Goal: Task Accomplishment & Management: Complete application form

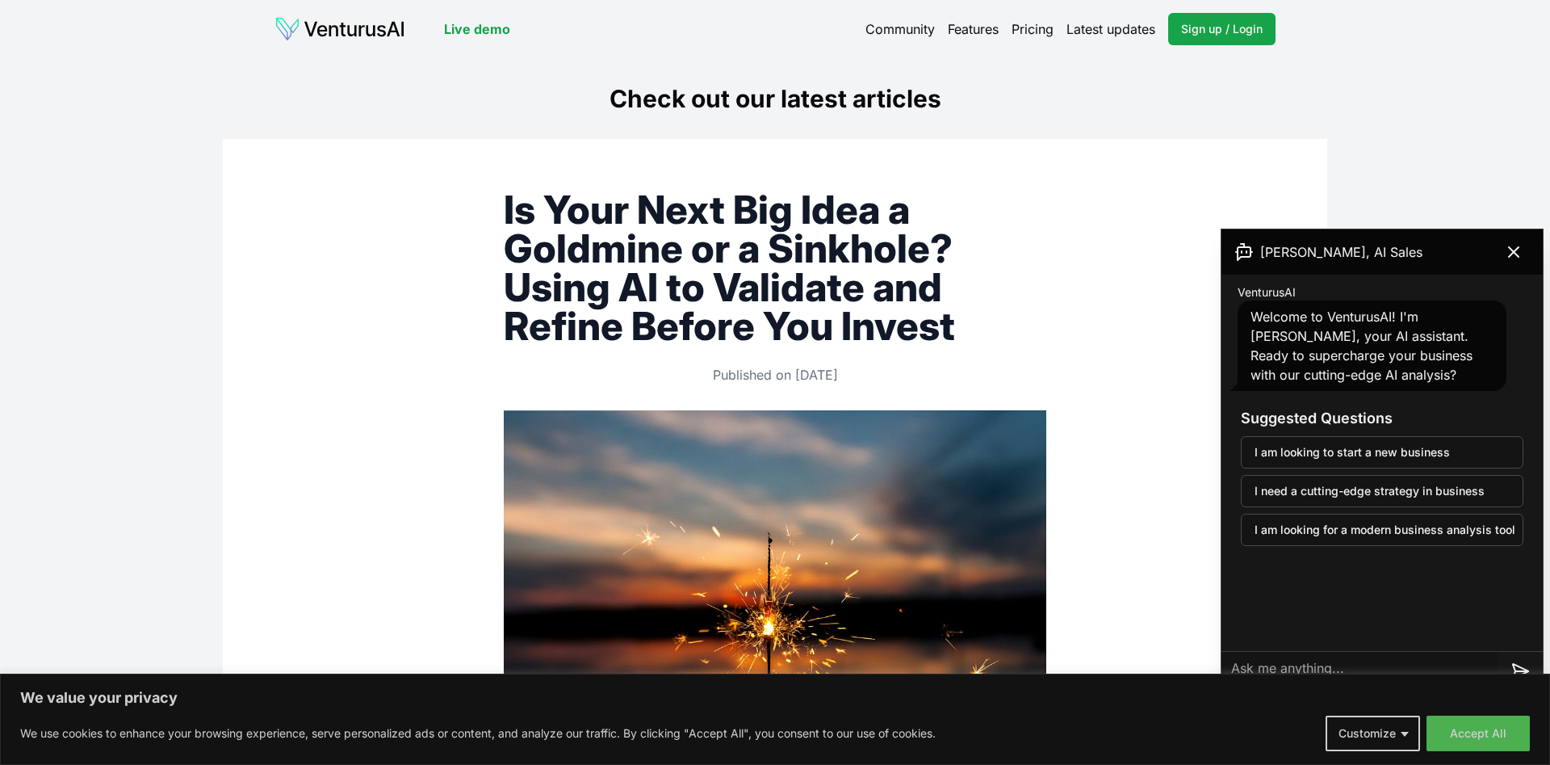
click at [1040, 30] on link "Pricing" at bounding box center [1033, 28] width 42 height 19
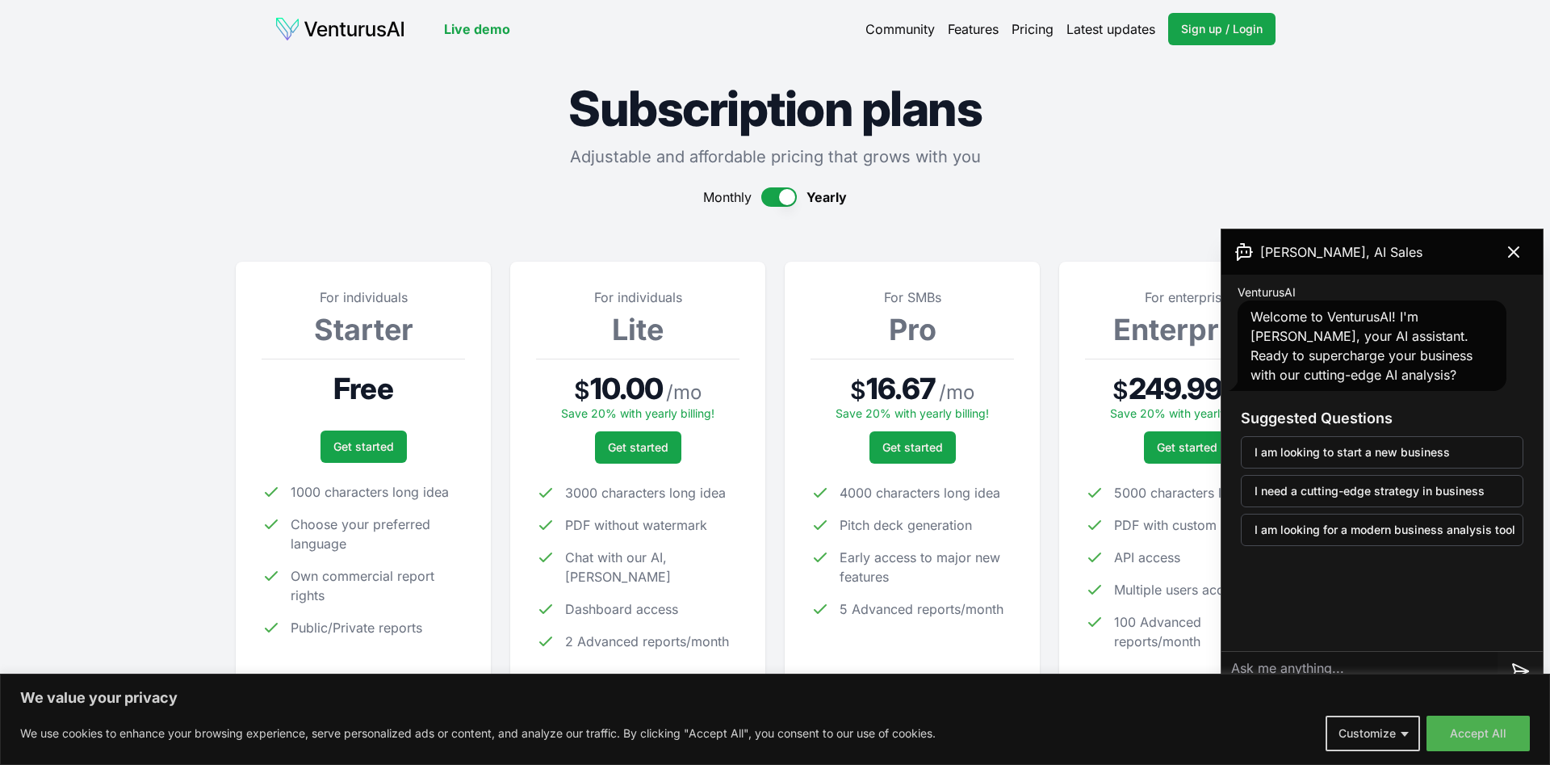
click at [496, 30] on link "Live demo" at bounding box center [477, 28] width 66 height 19
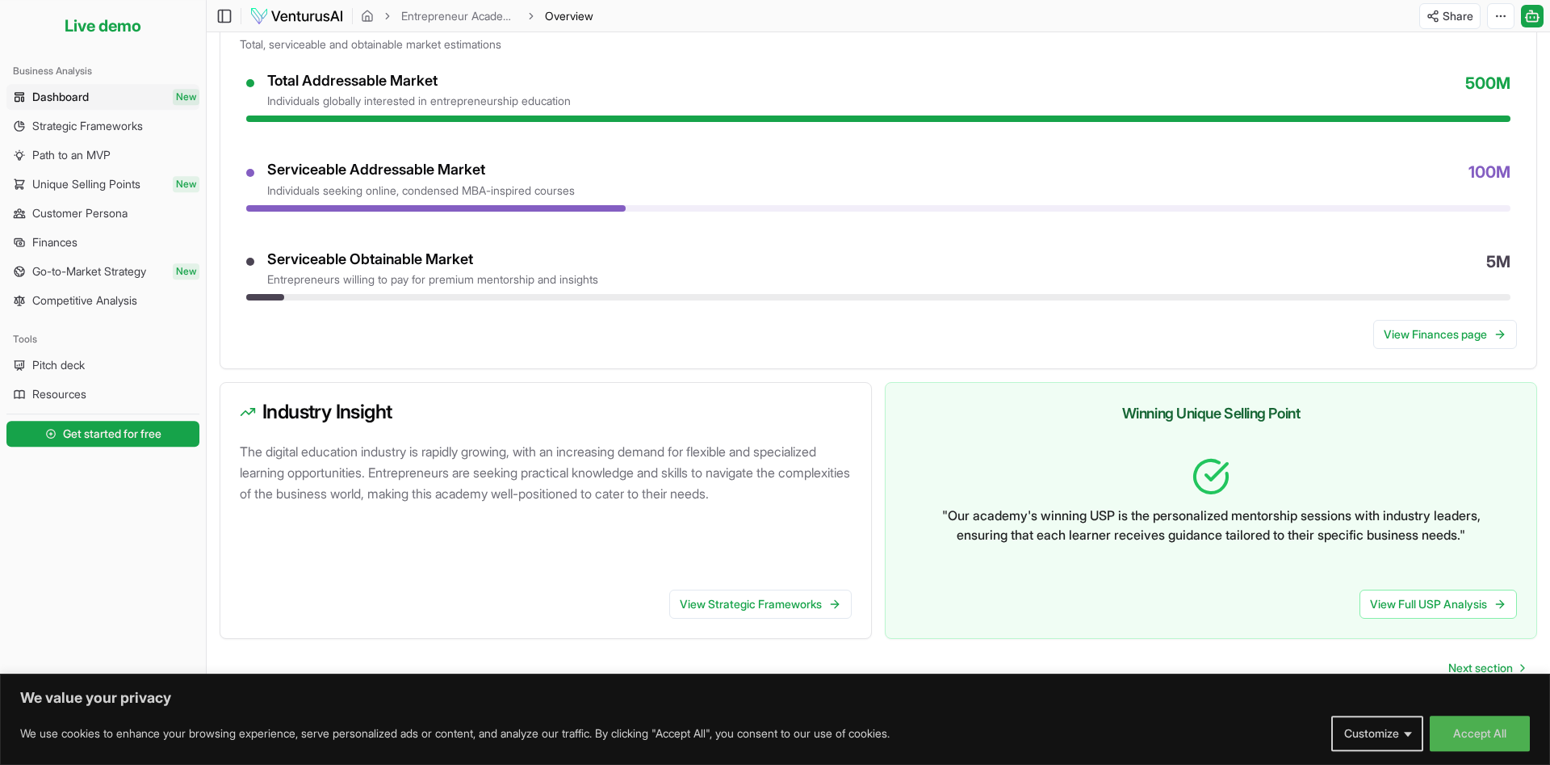
scroll to position [684, 0]
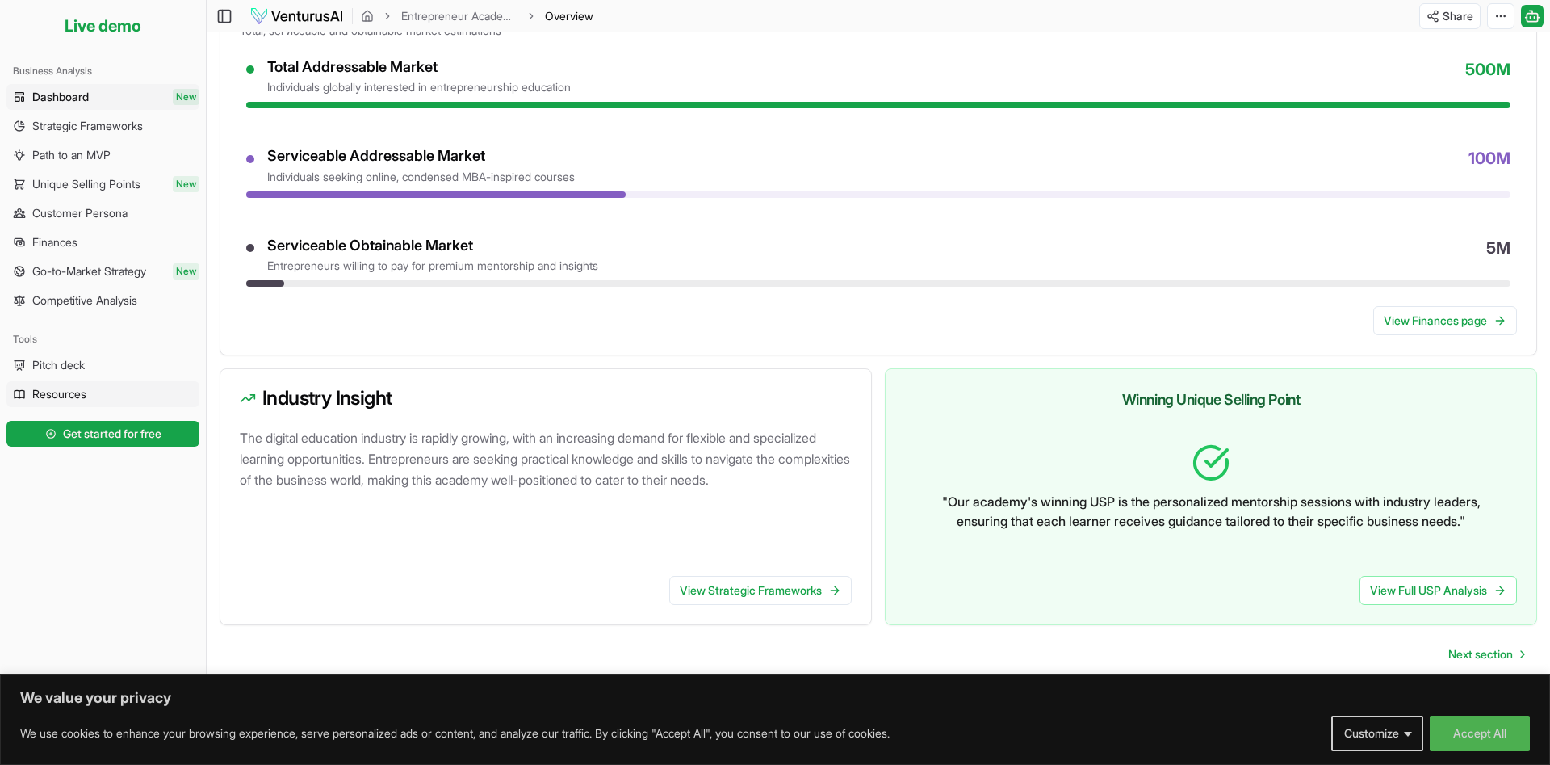
click at [54, 395] on span "Resources" at bounding box center [59, 394] width 54 height 16
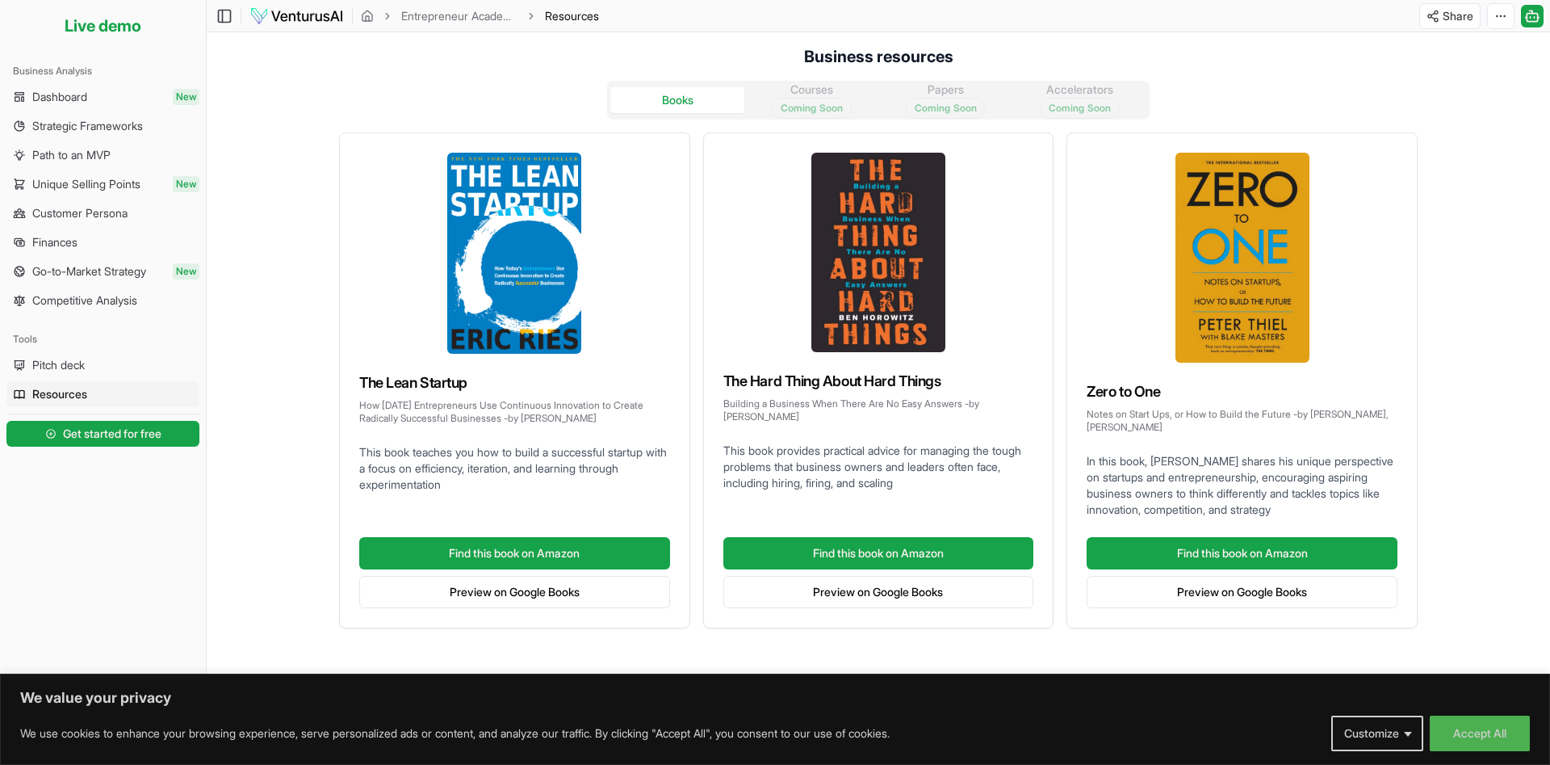
click at [306, 18] on img at bounding box center [296, 15] width 94 height 19
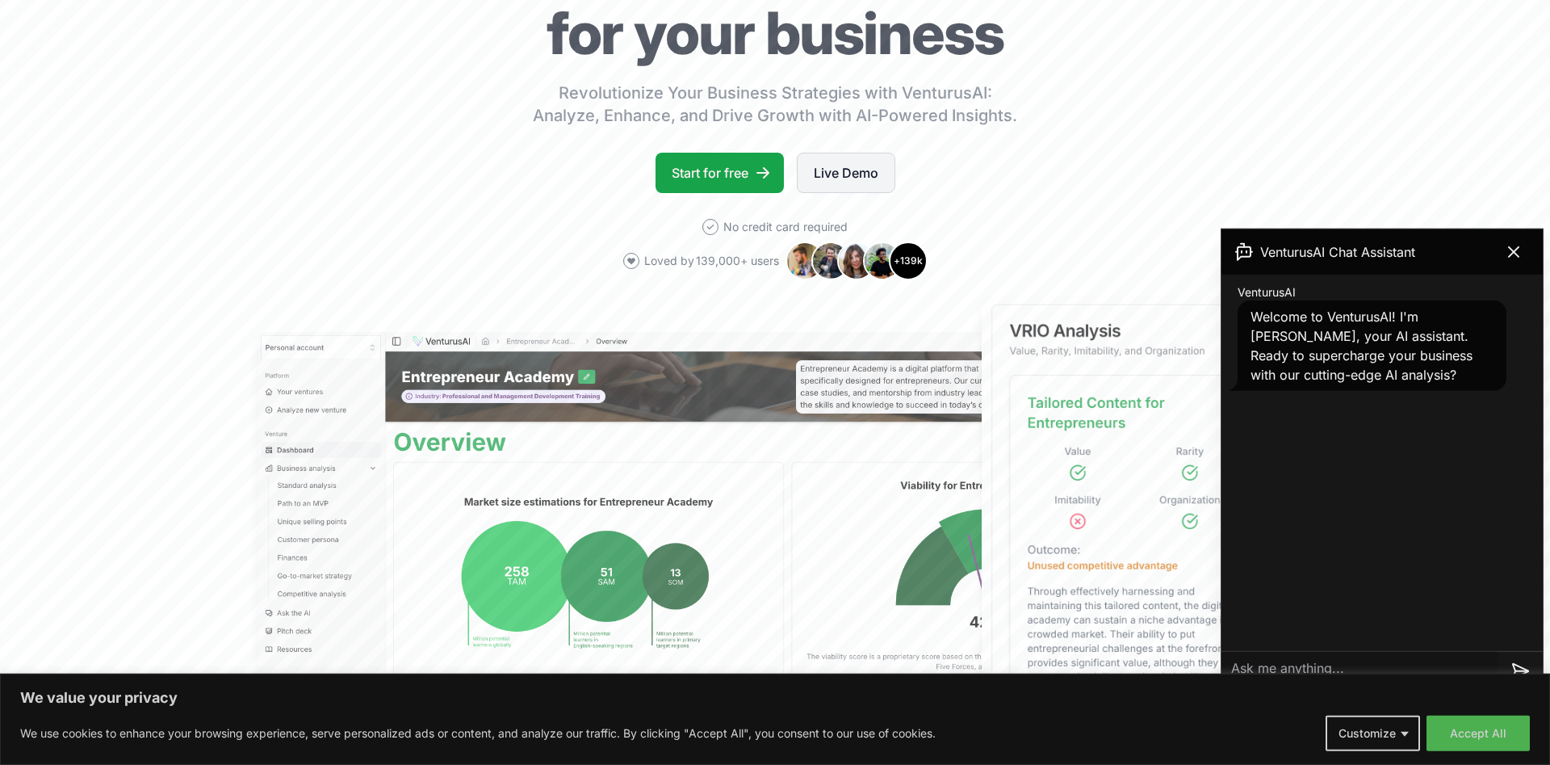
scroll to position [247, 0]
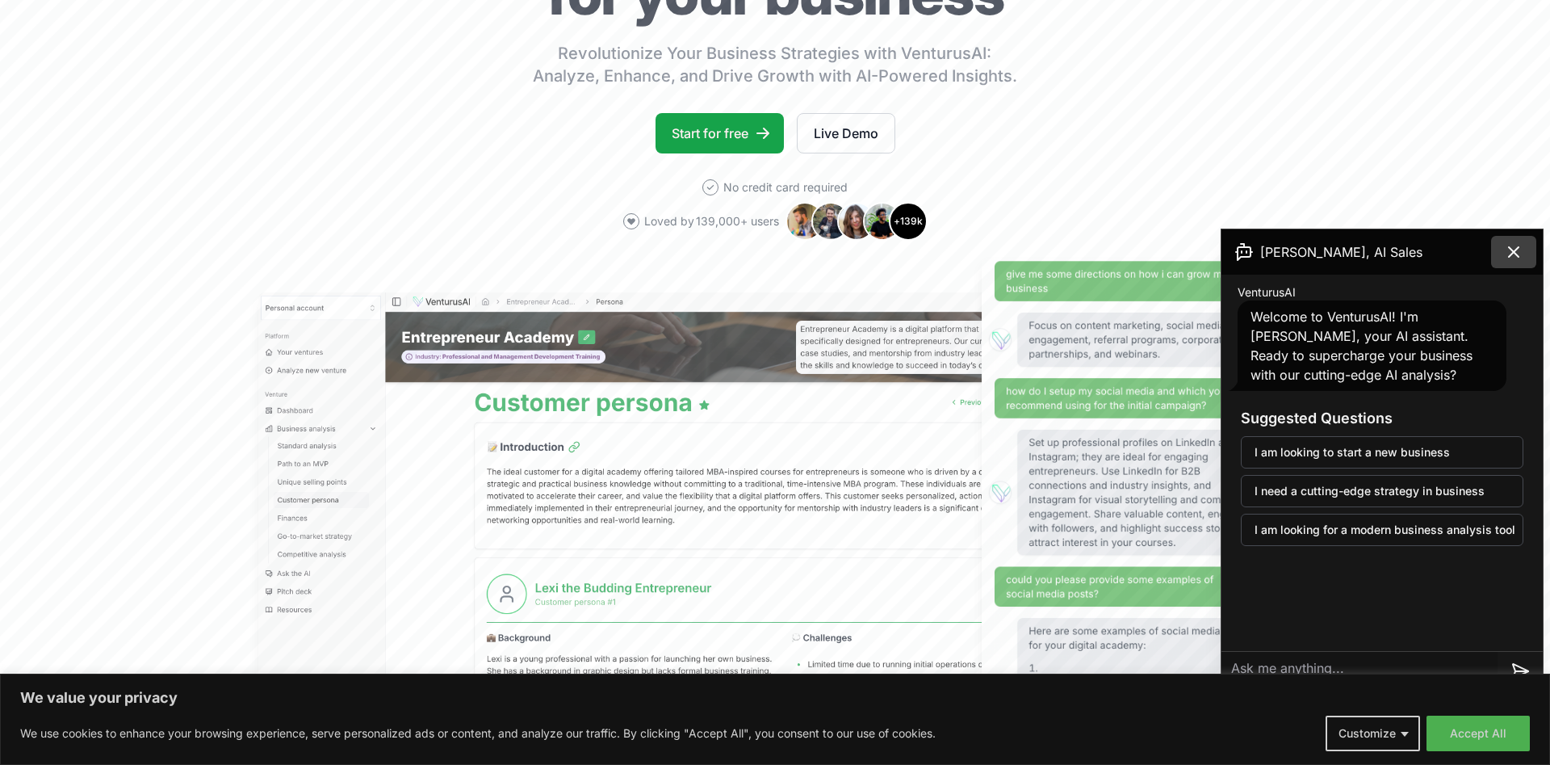
click at [1517, 249] on icon at bounding box center [1514, 252] width 10 height 10
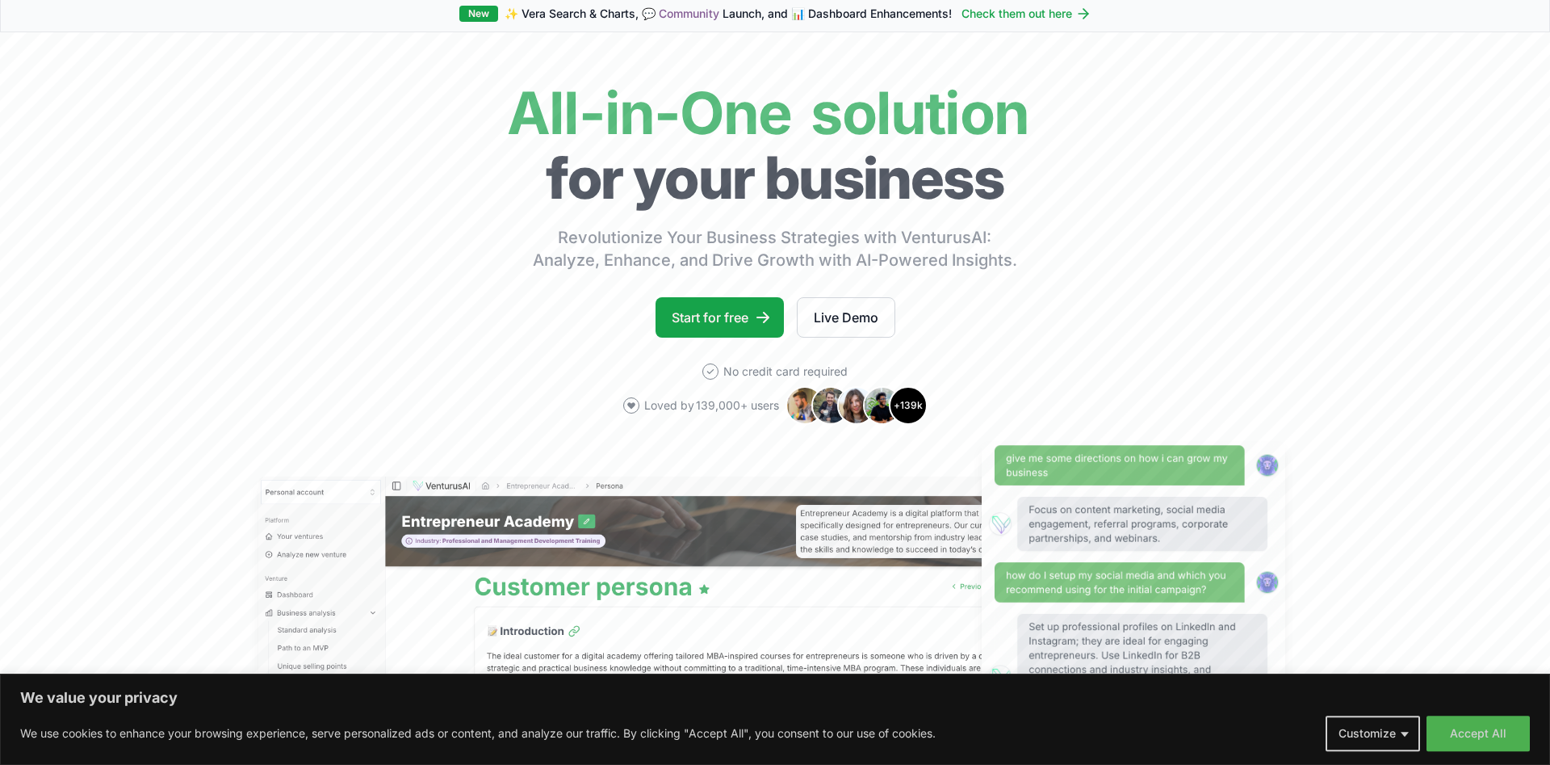
scroll to position [0, 0]
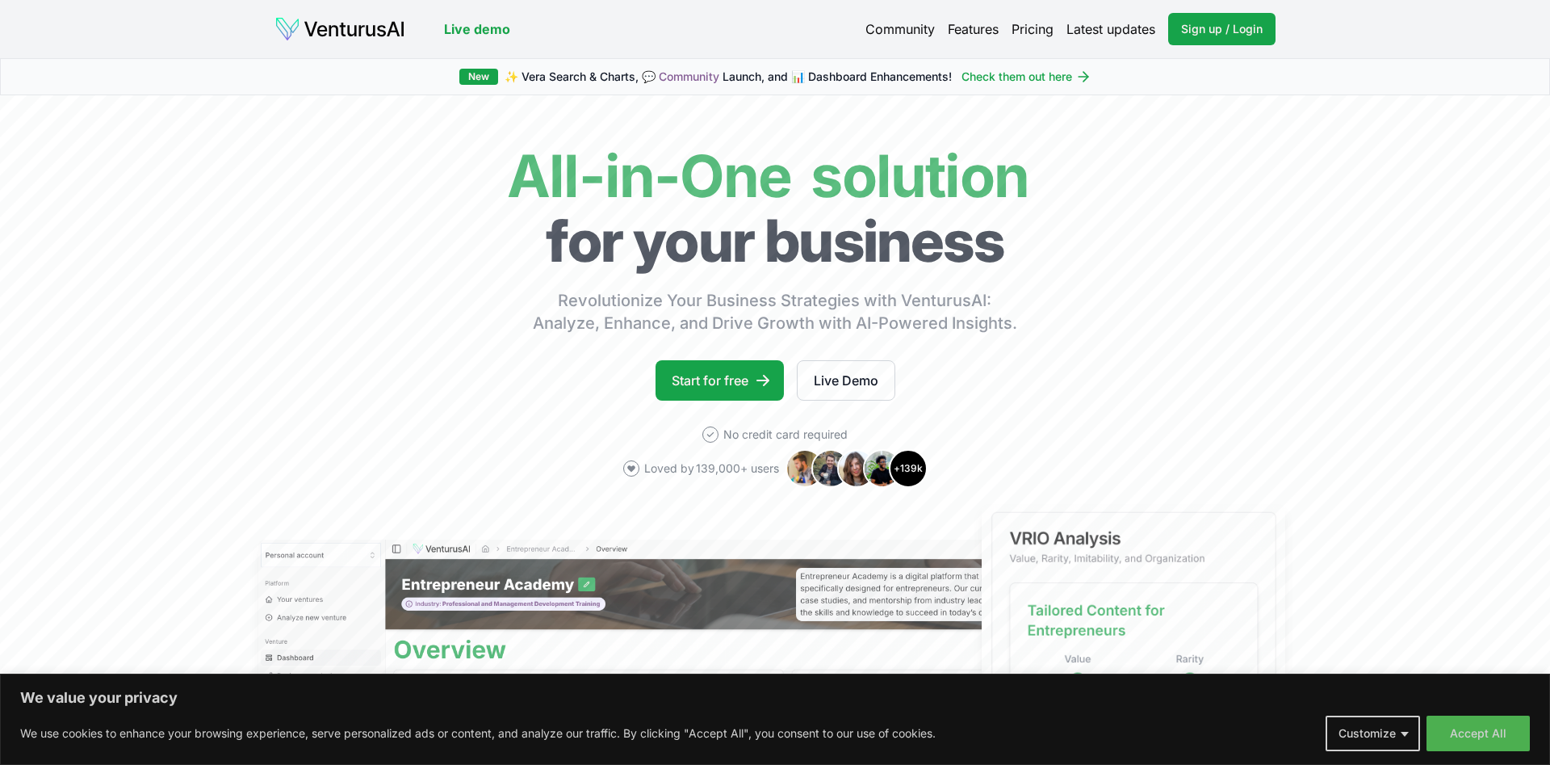
click at [883, 28] on link "Community" at bounding box center [900, 28] width 69 height 19
click at [975, 33] on link "Features" at bounding box center [973, 28] width 51 height 19
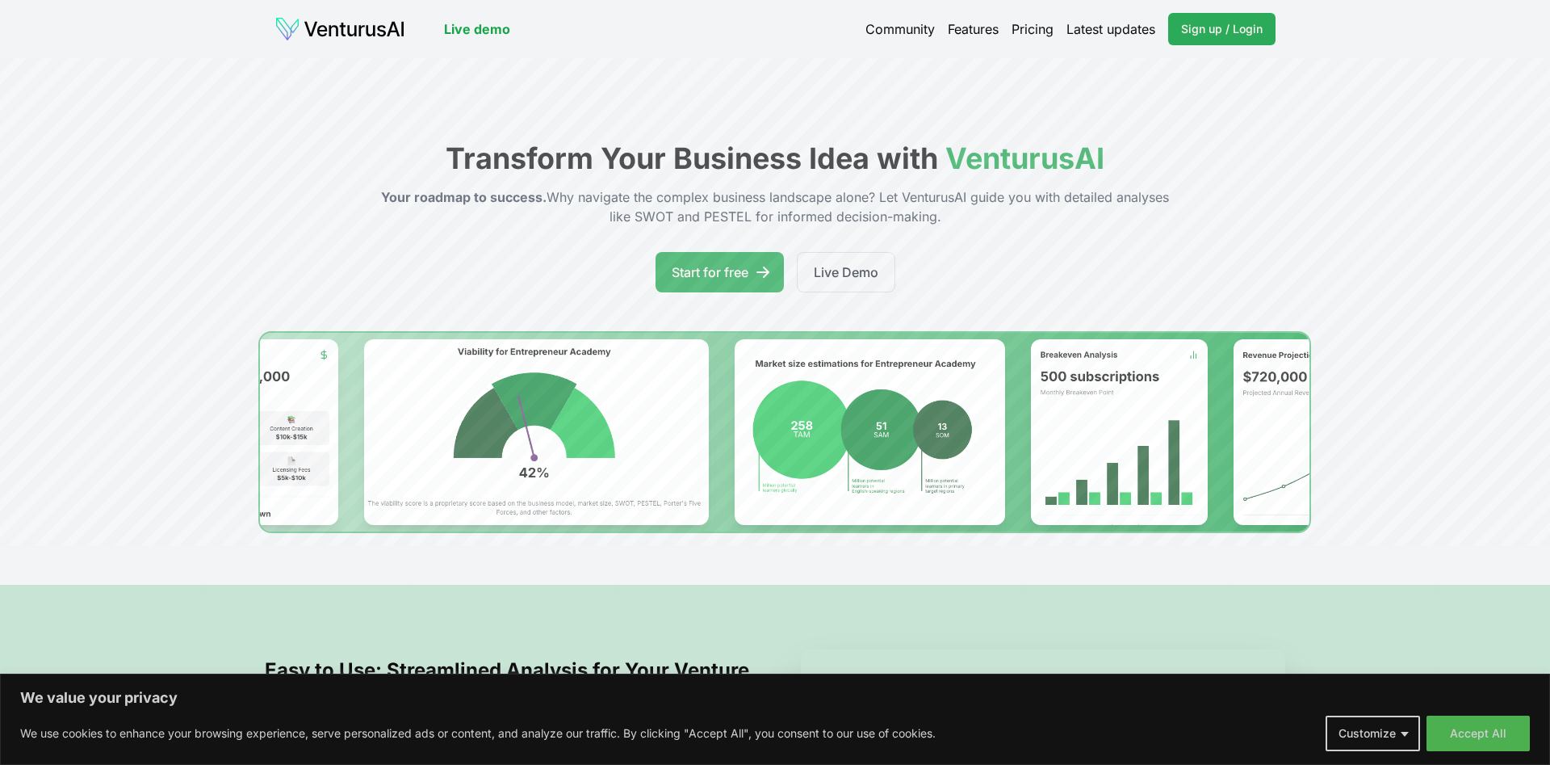
click at [1218, 25] on span "Sign up / Login" at bounding box center [1222, 29] width 82 height 16
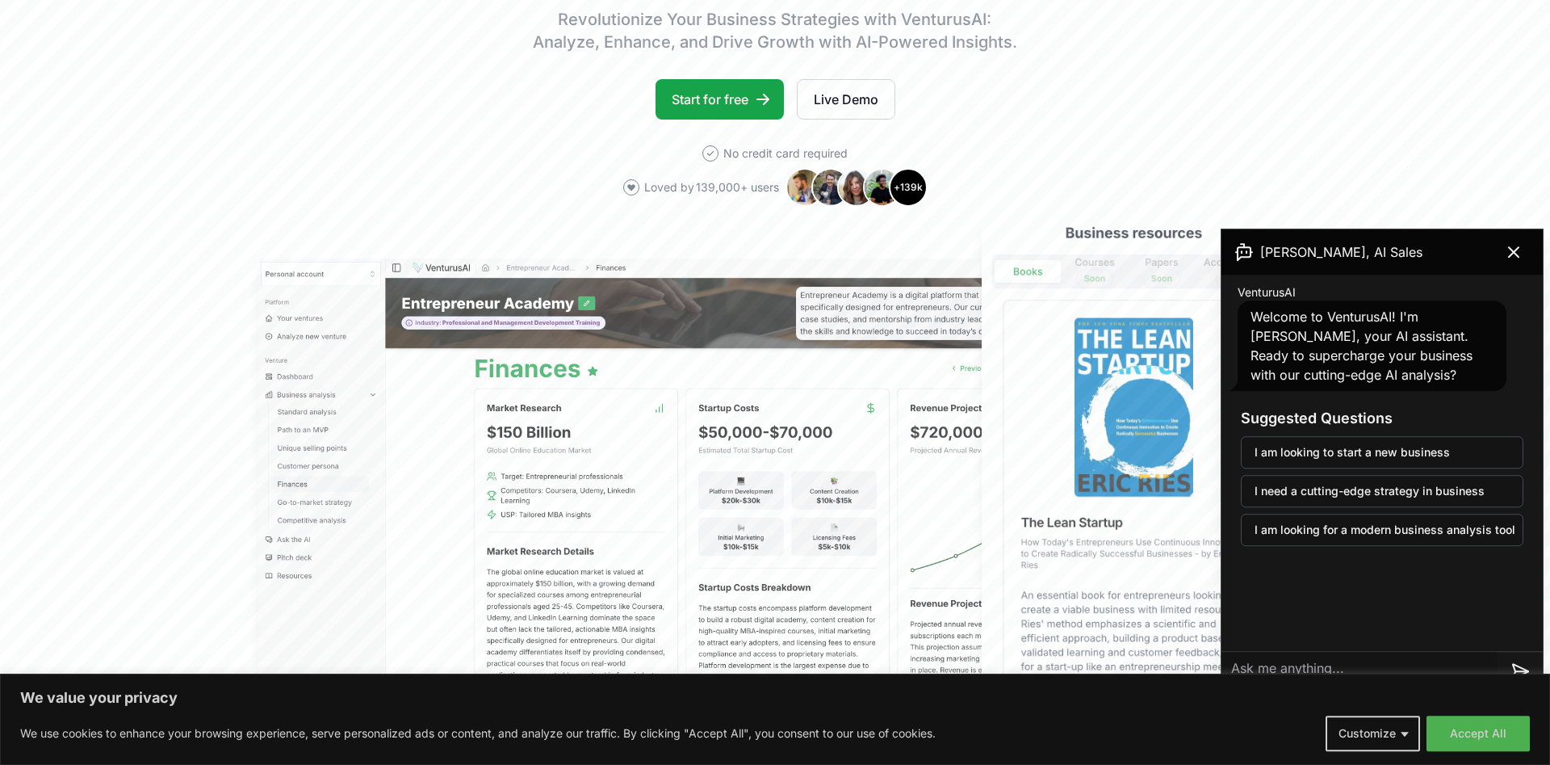
scroll to position [247, 0]
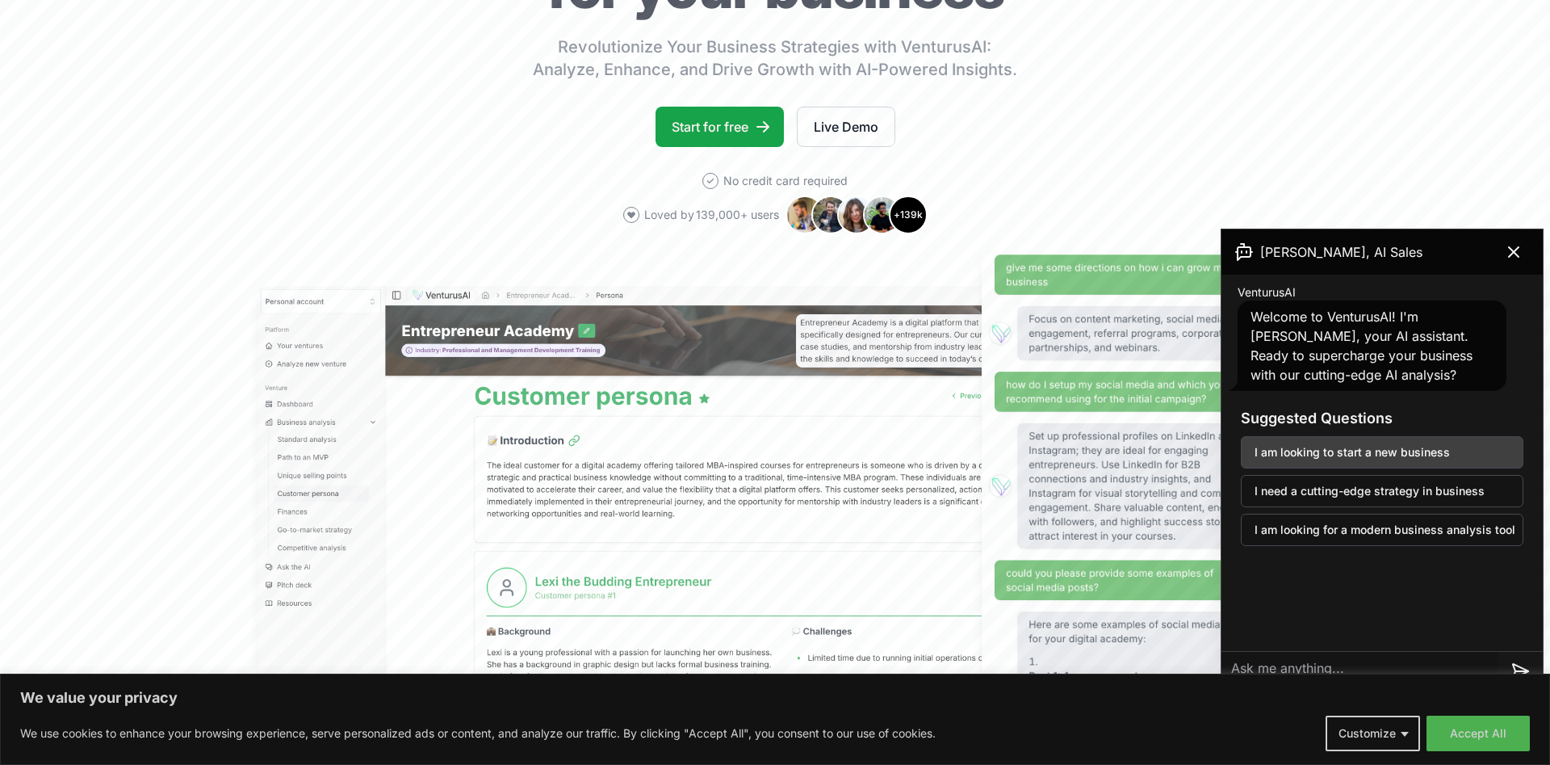
click at [1281, 454] on button "I am looking to start a new business" at bounding box center [1382, 452] width 283 height 32
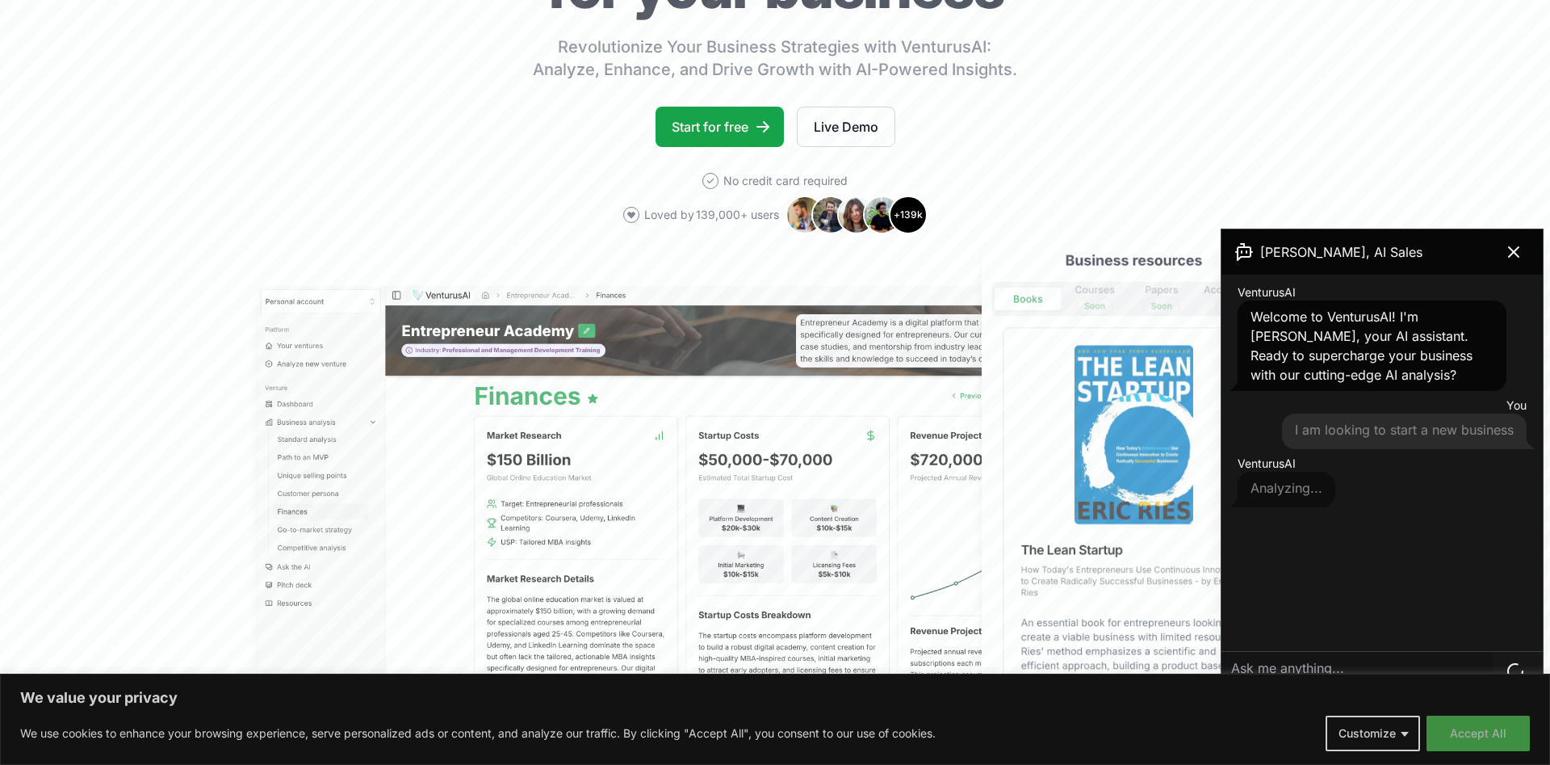
click at [1496, 733] on button "Accept All" at bounding box center [1478, 733] width 103 height 36
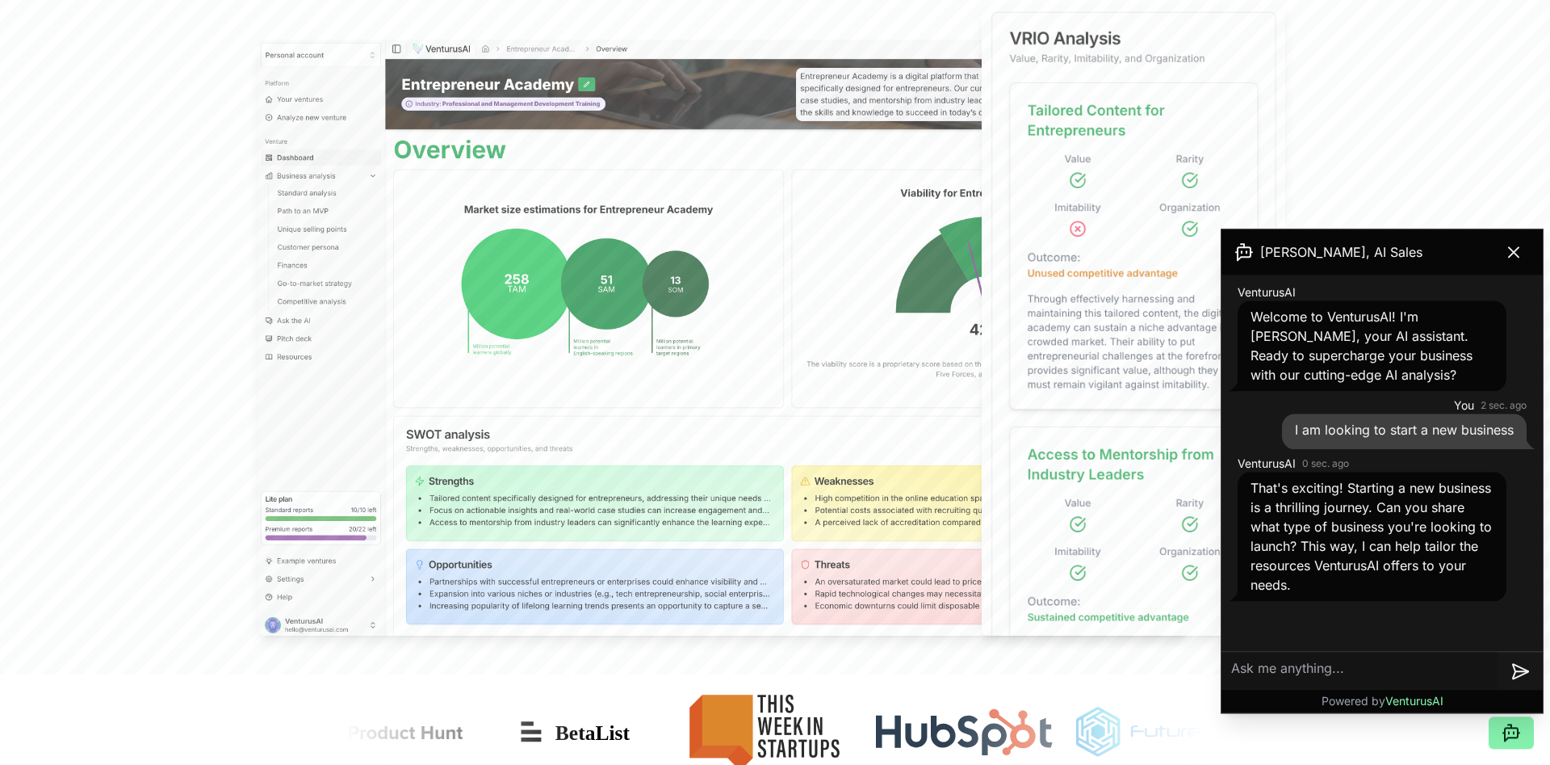
scroll to position [494, 0]
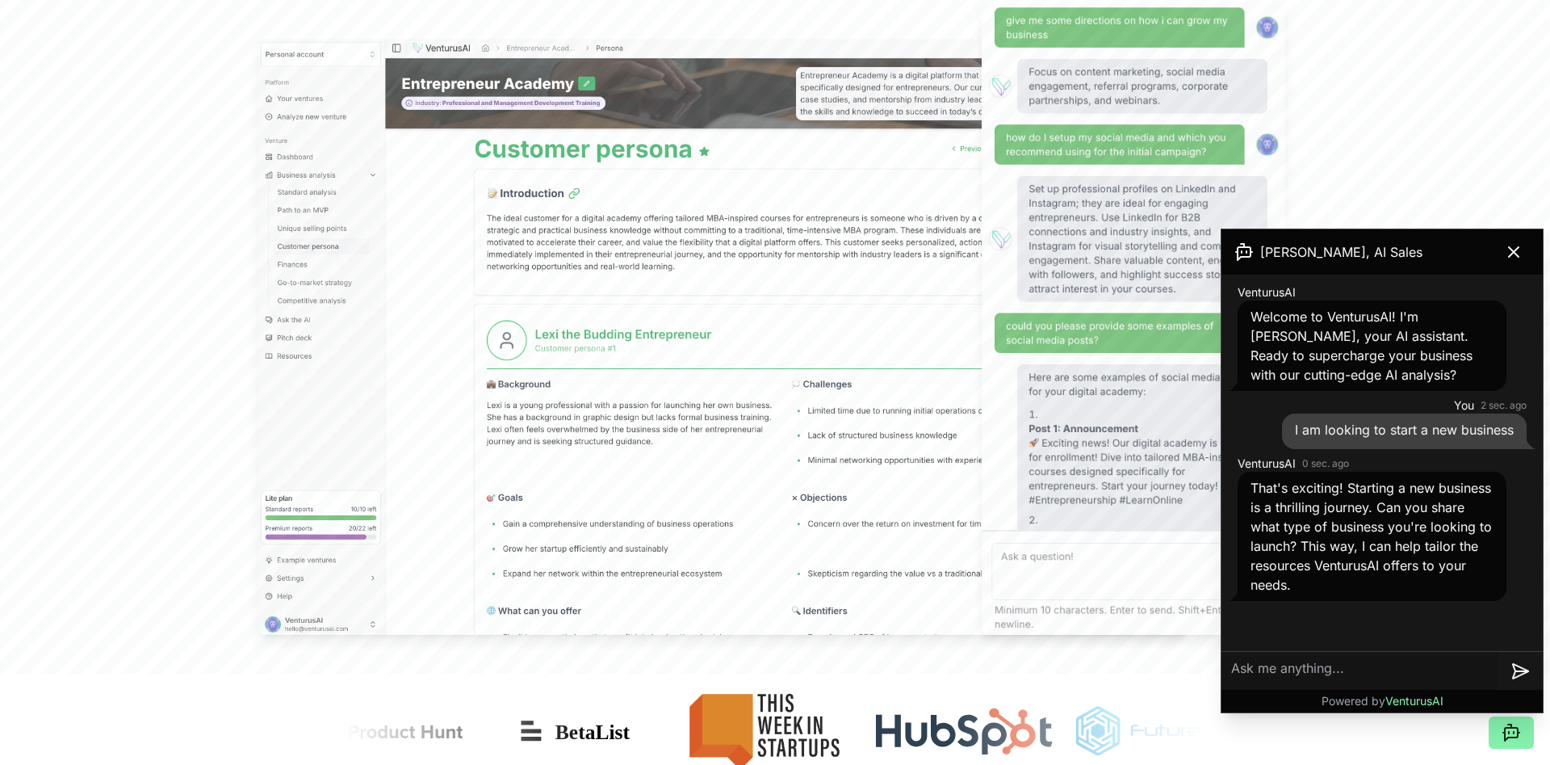
click at [1321, 673] on textarea at bounding box center [1360, 671] width 276 height 39
click at [1290, 669] on textarea at bounding box center [1360, 671] width 276 height 39
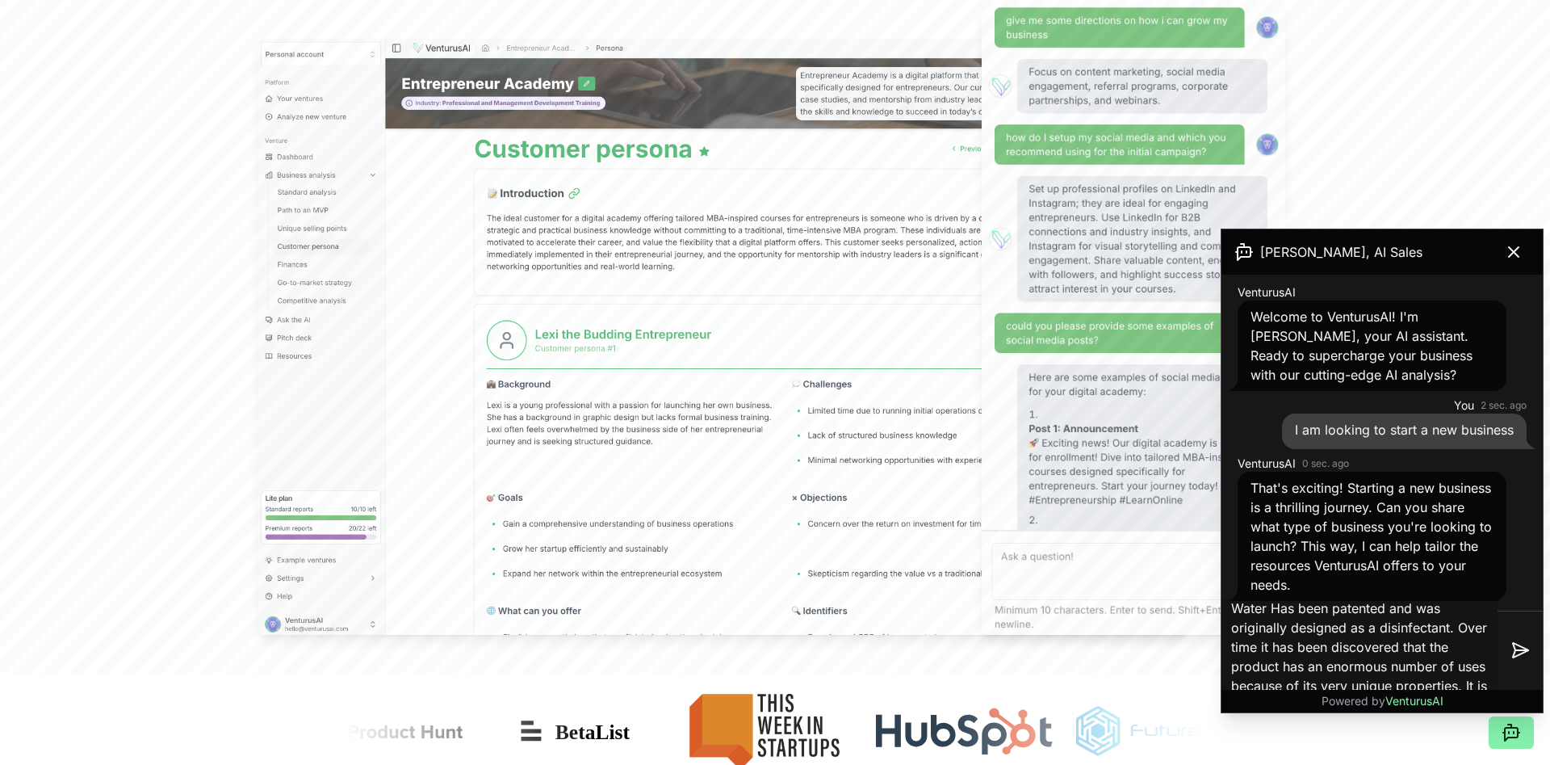
scroll to position [37, 0]
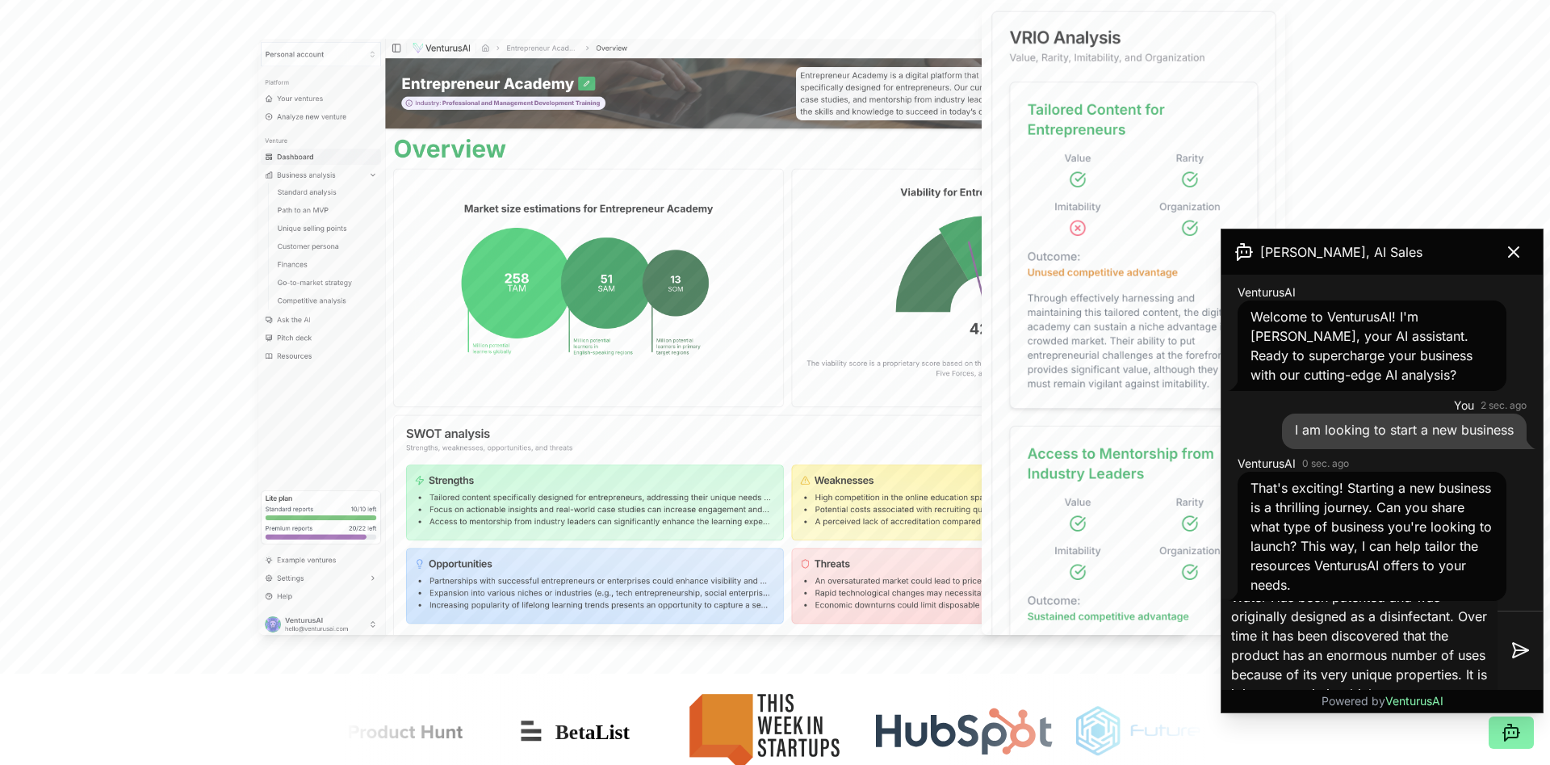
click at [1459, 672] on textarea "The original product HyOn Water Has been patented and was originally designed a…" at bounding box center [1360, 649] width 276 height 103
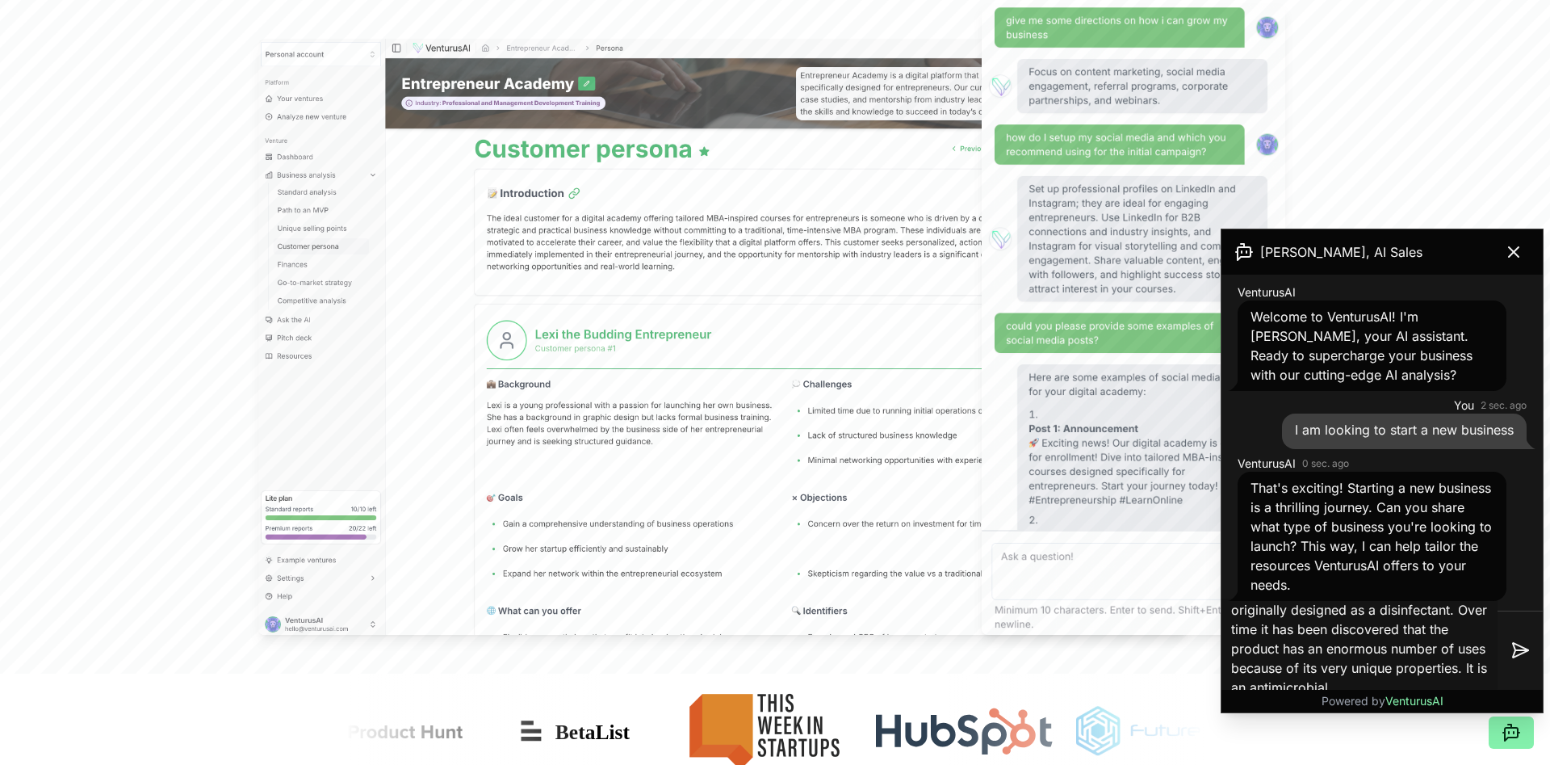
scroll to position [45, 0]
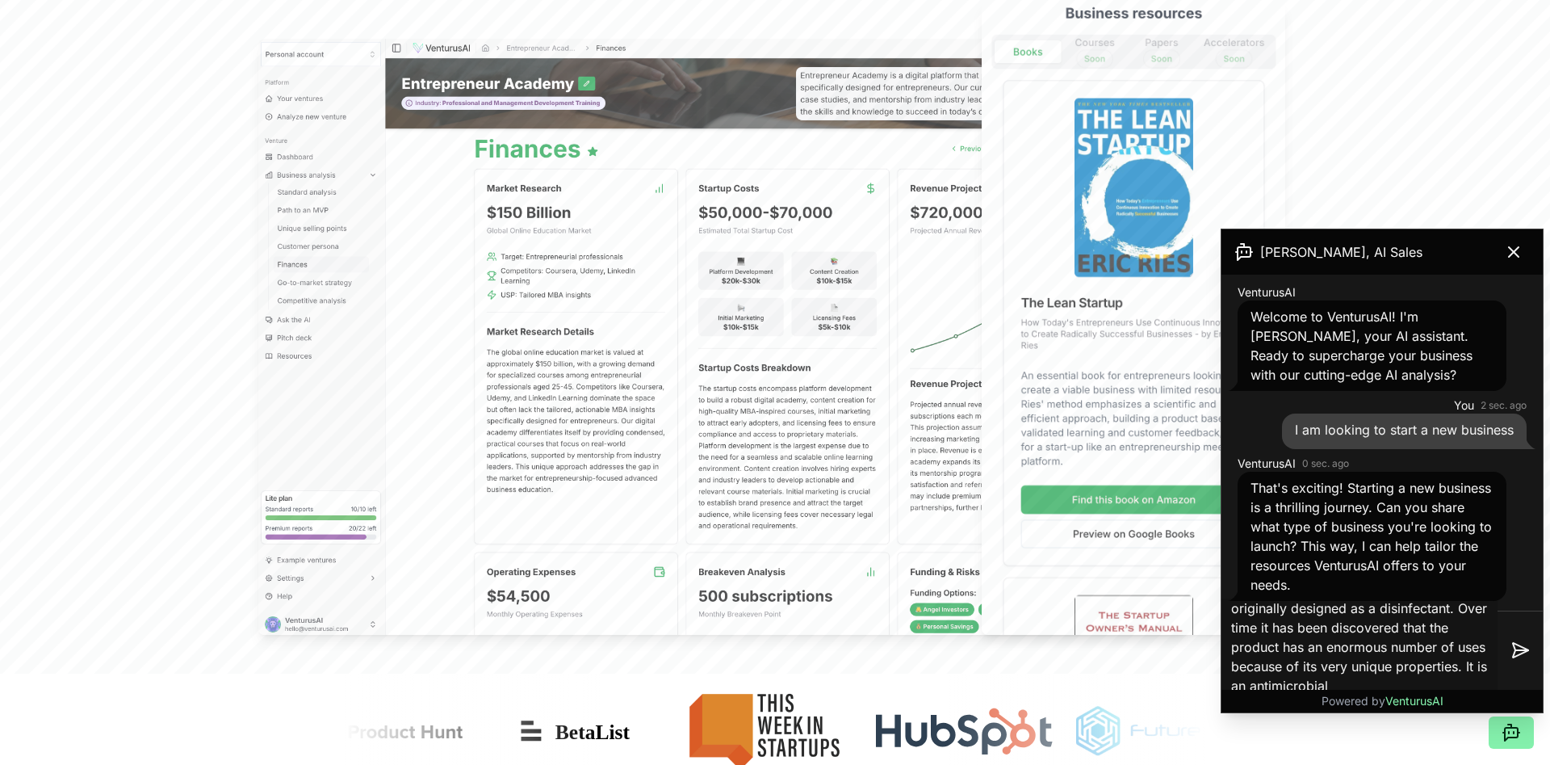
click at [1321, 686] on textarea "The original product HyOn Water Has been patented and was originally designed a…" at bounding box center [1360, 649] width 276 height 103
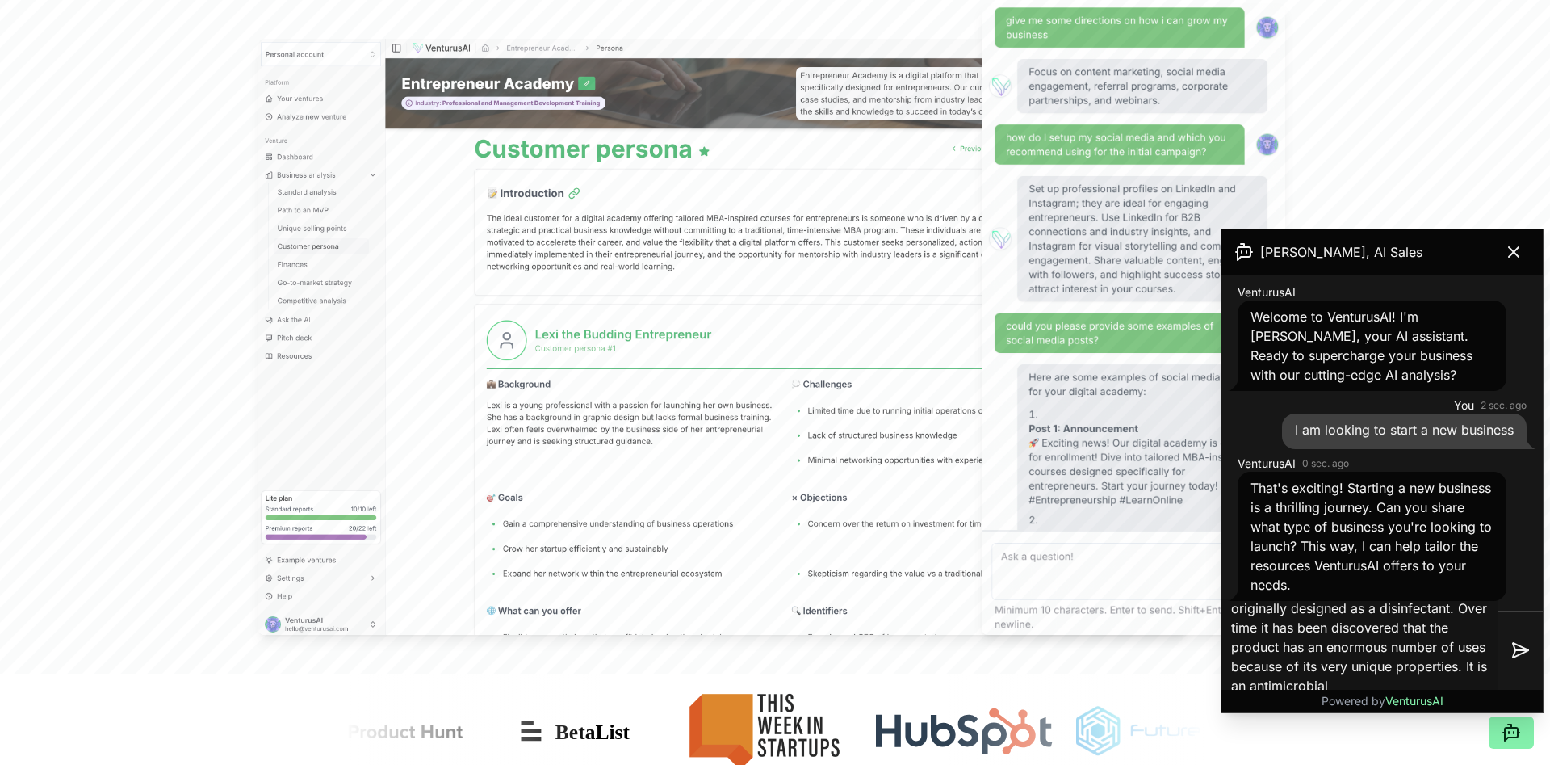
click at [1325, 685] on textarea "The original product HyOn Water Has been patented and was originally designed a…" at bounding box center [1360, 649] width 276 height 103
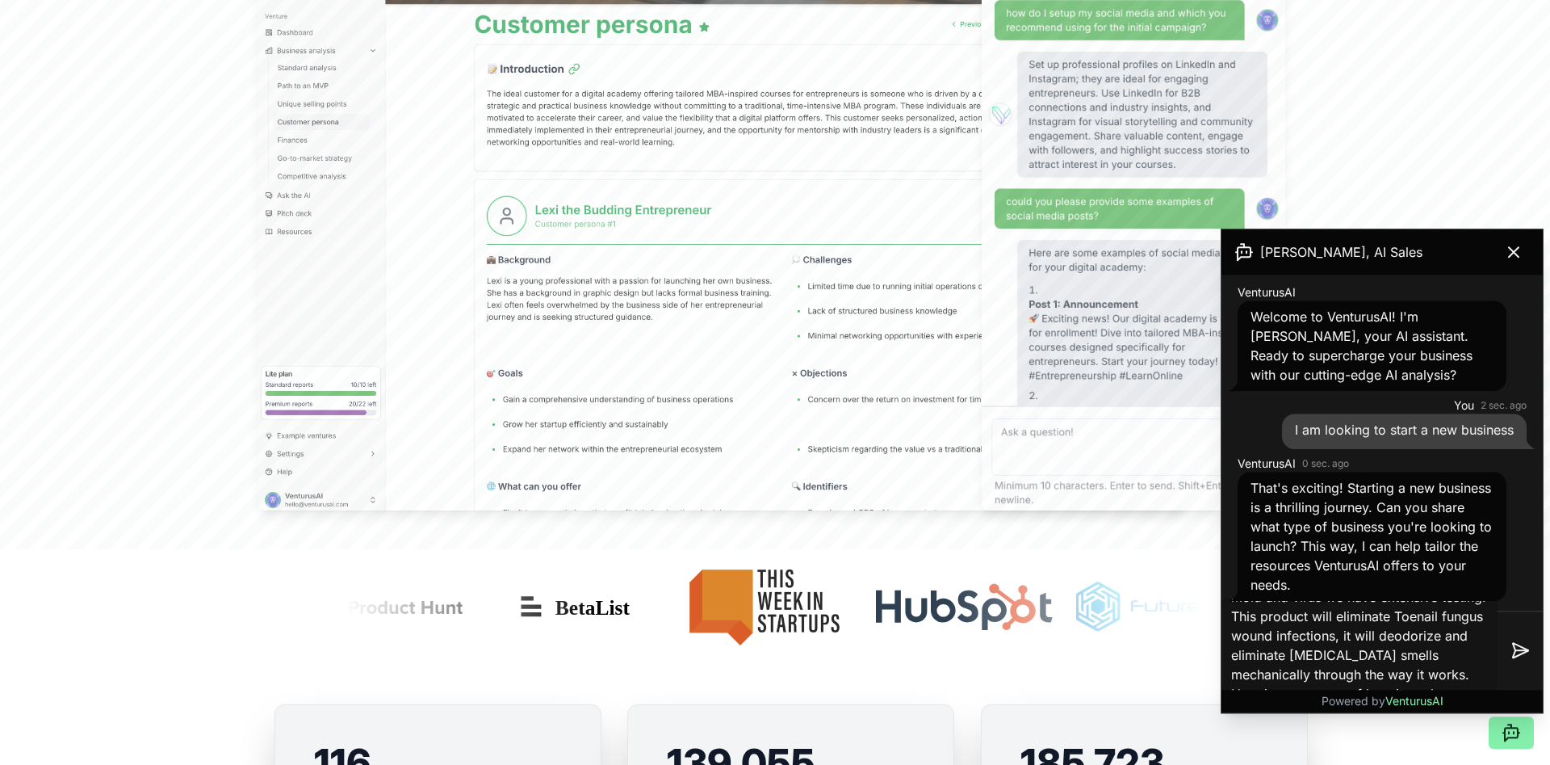
scroll to position [741, 0]
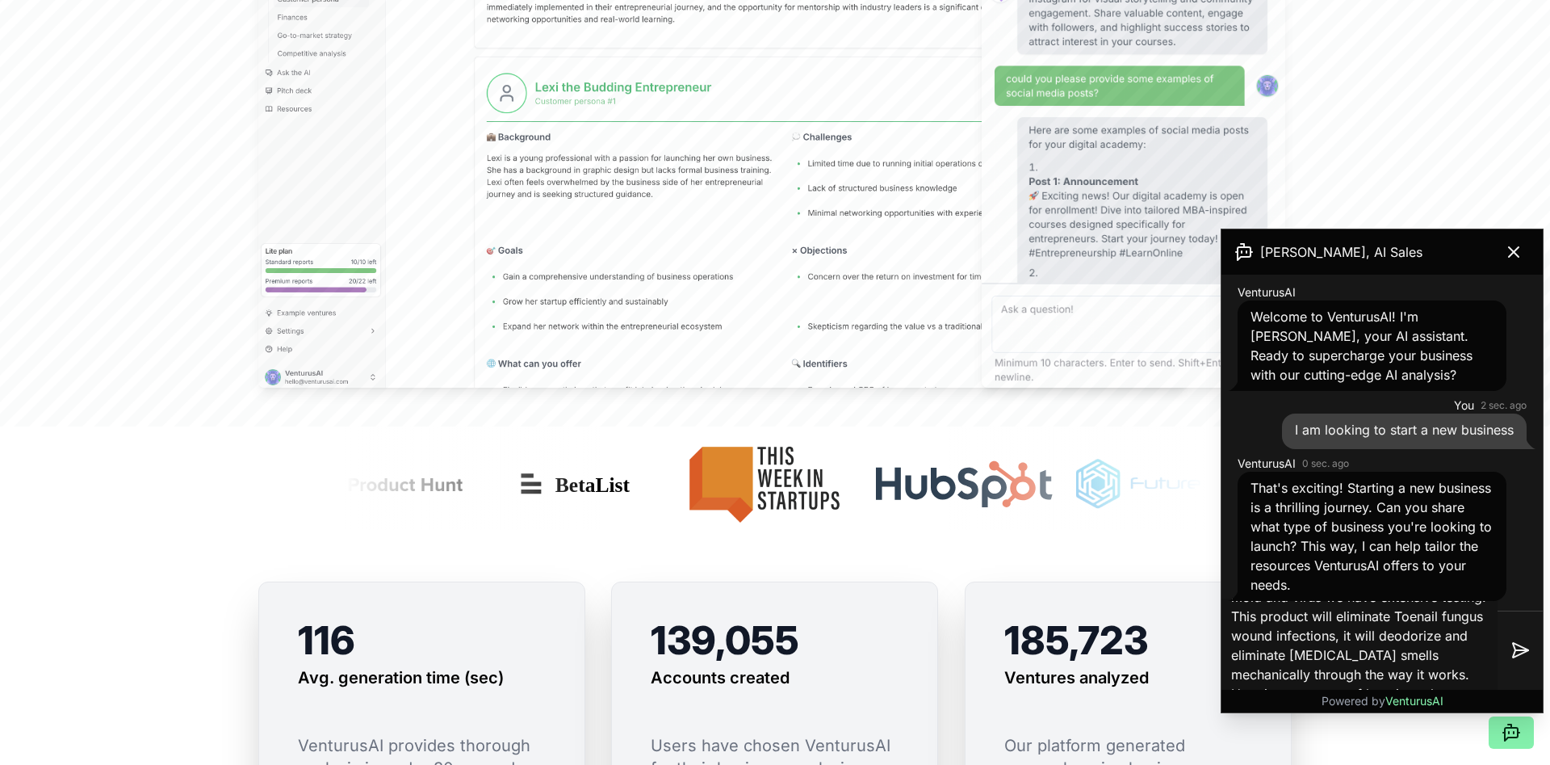
click at [1400, 688] on textarea "The original product HyOn Water Has been patented and was originally designed a…" at bounding box center [1360, 649] width 276 height 103
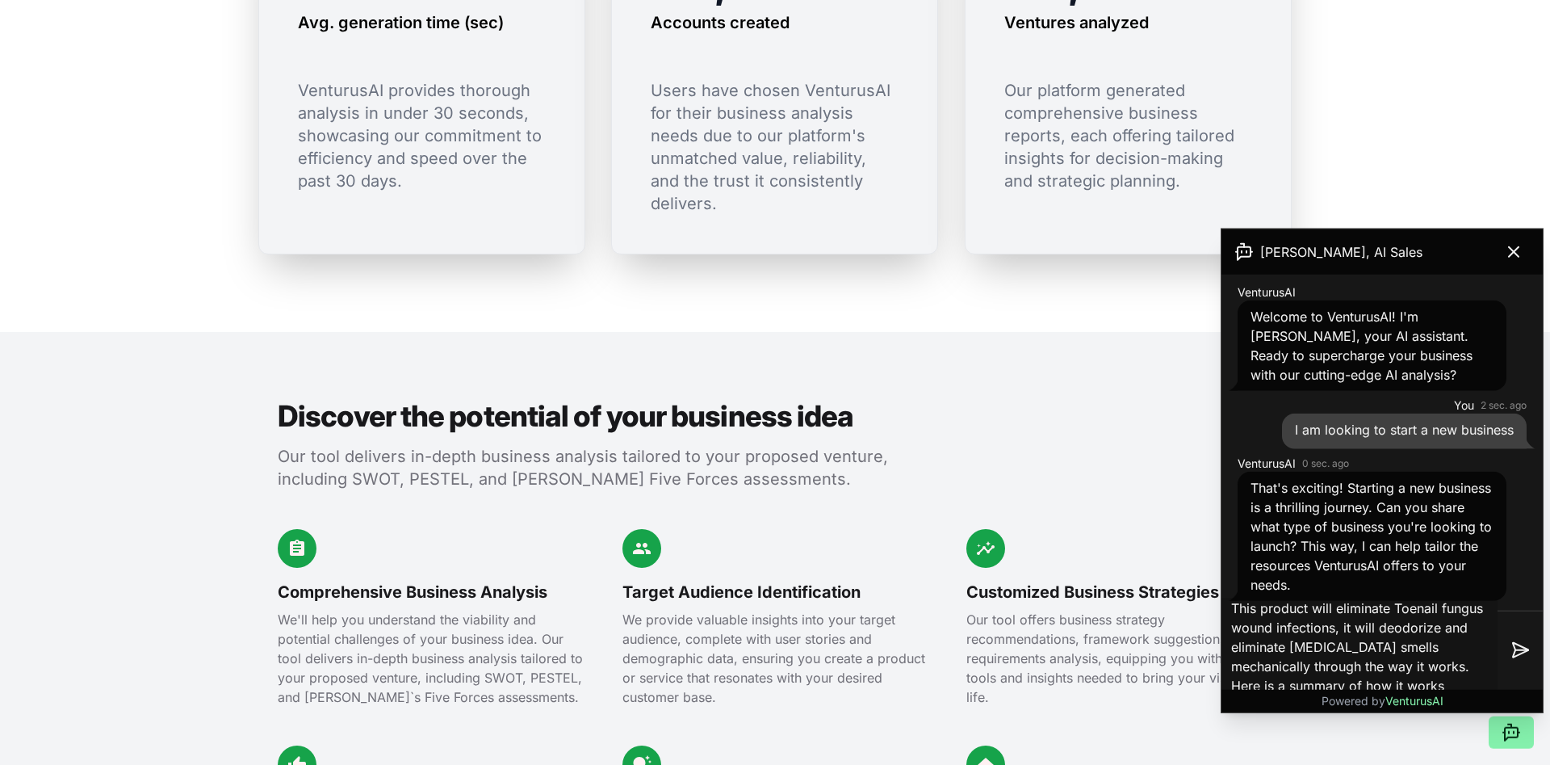
scroll to position [1482, 0]
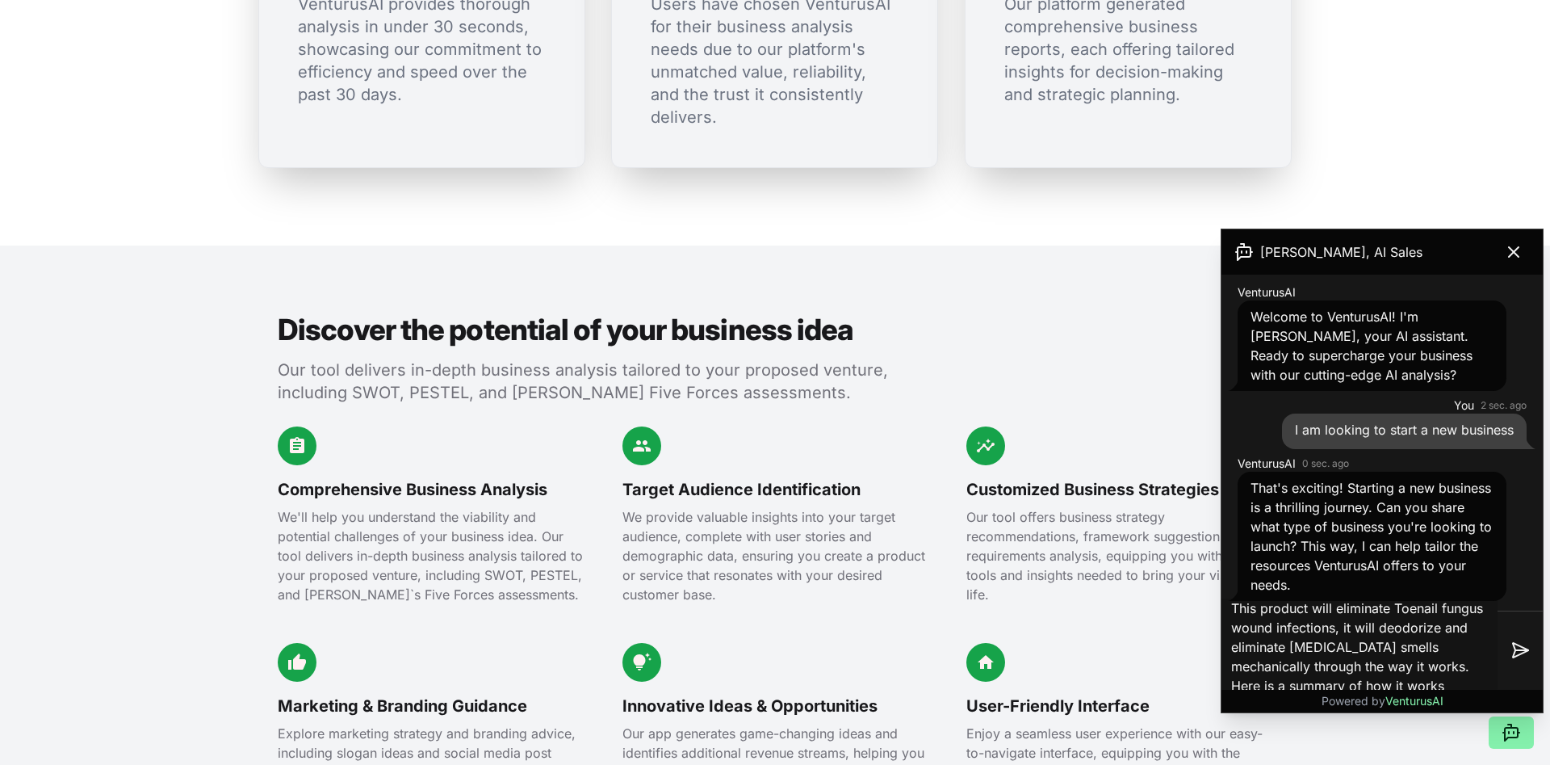
click at [1395, 687] on textarea "The original product HyOn Water Has been patented and was originally designed a…" at bounding box center [1360, 649] width 276 height 103
paste textarea "How it Works Each bacterium is enclosed by a rigid cell wall composed of peptid…"
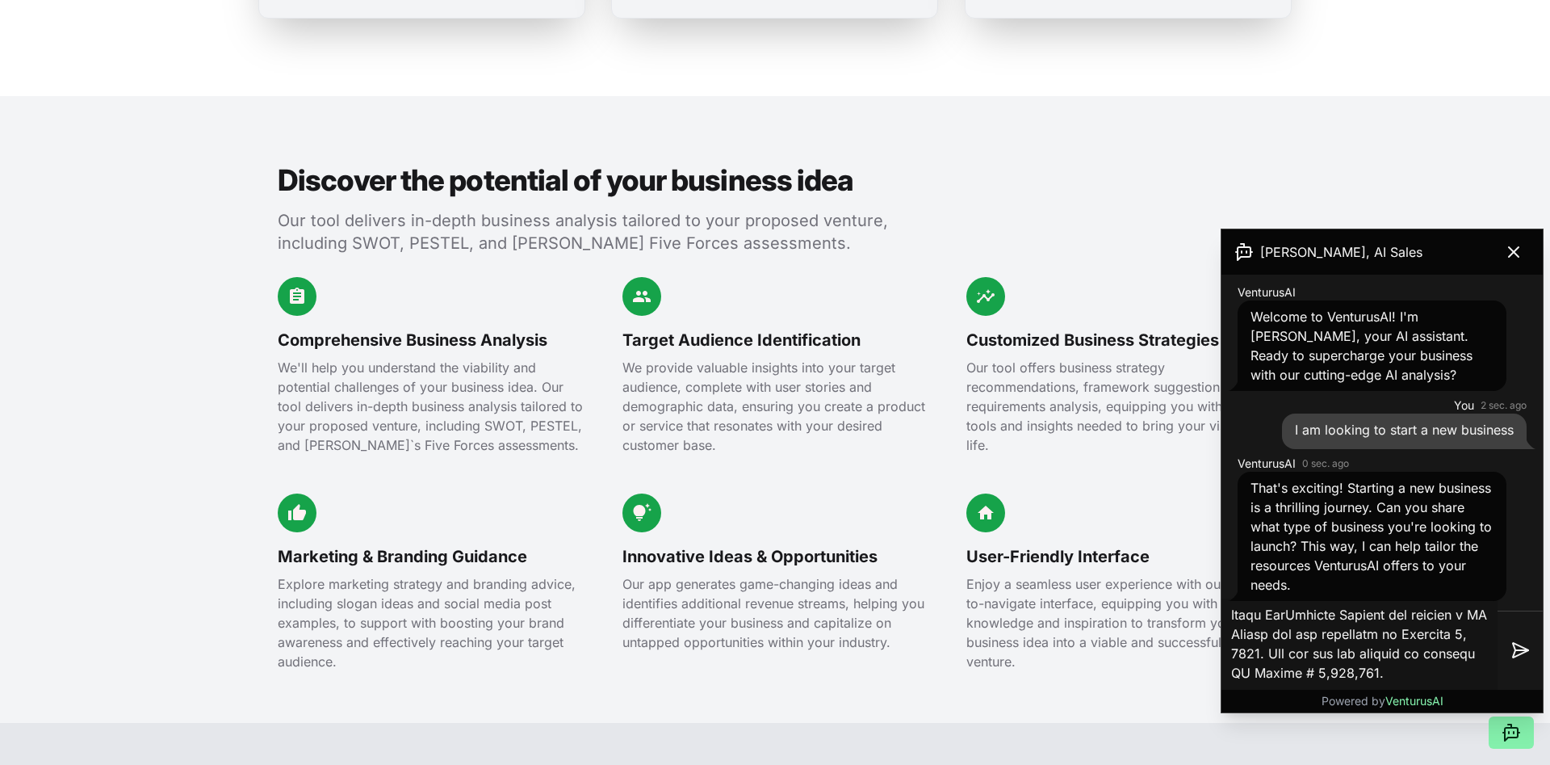
scroll to position [1565, 0]
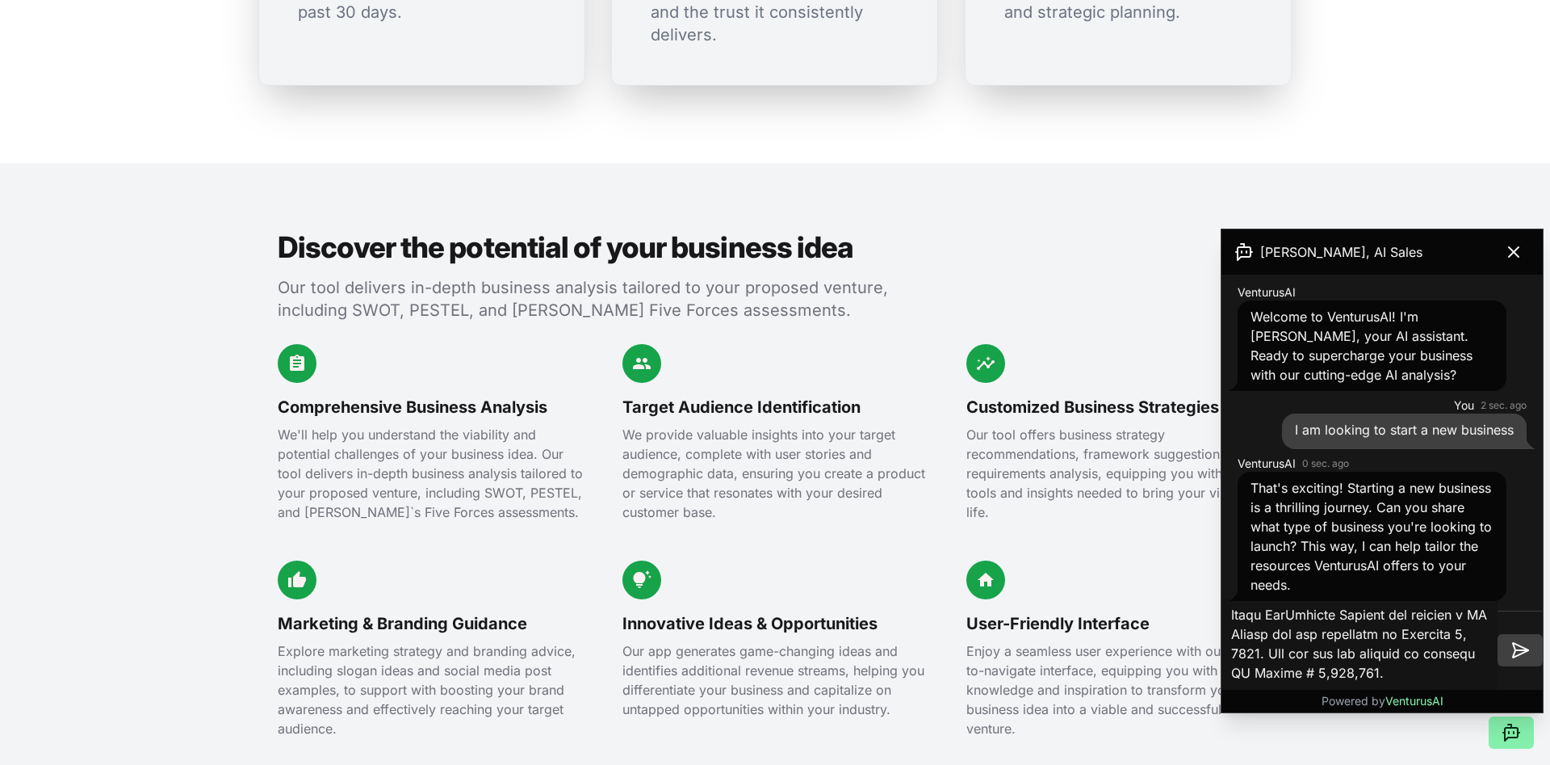
type textarea "The original product HyOn Water Has been patented and was originally designed a…"
click at [1520, 648] on icon at bounding box center [1520, 649] width 19 height 19
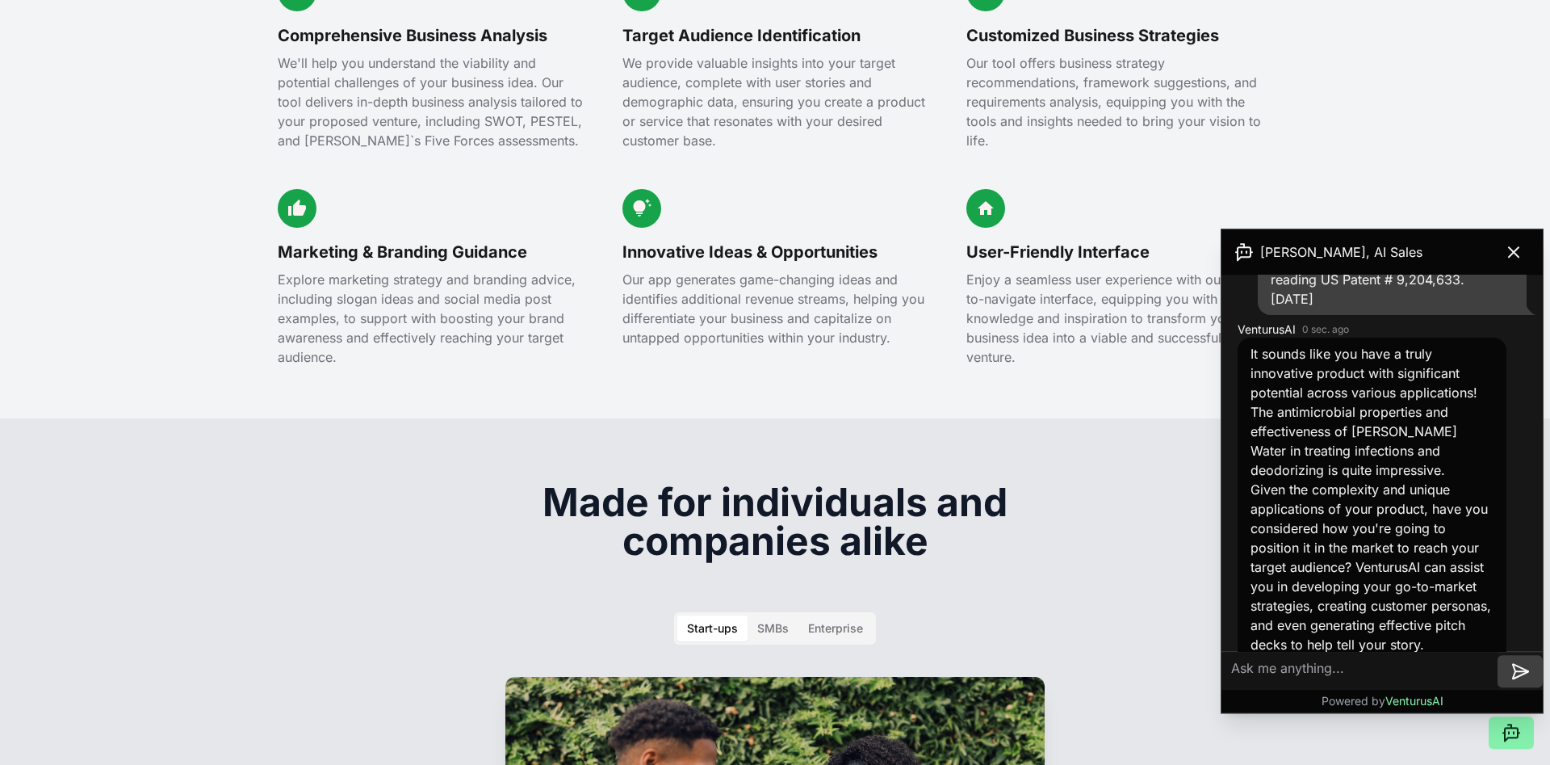
scroll to position [1977, 0]
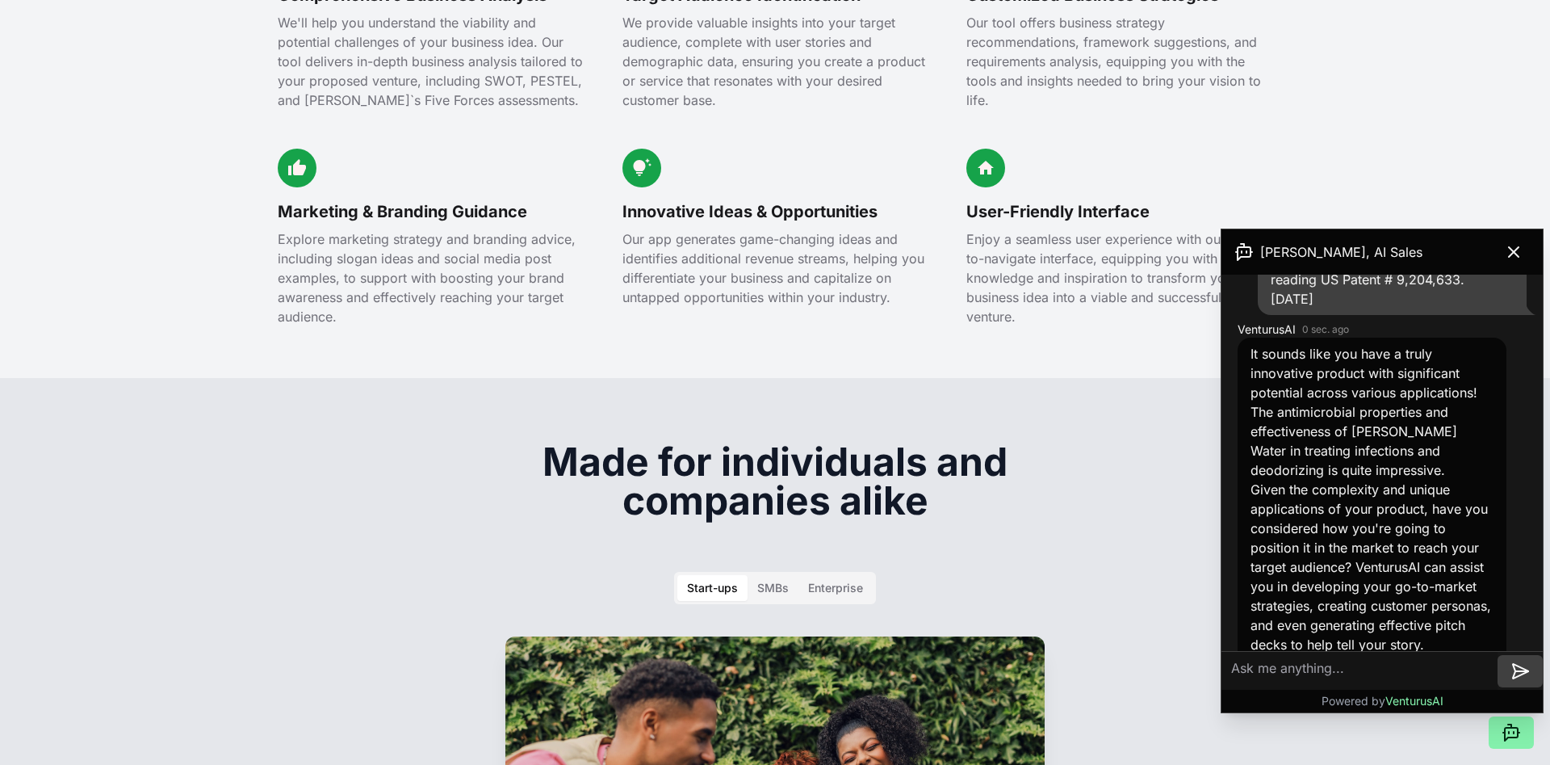
click at [1410, 733] on link "here" at bounding box center [1397, 741] width 27 height 16
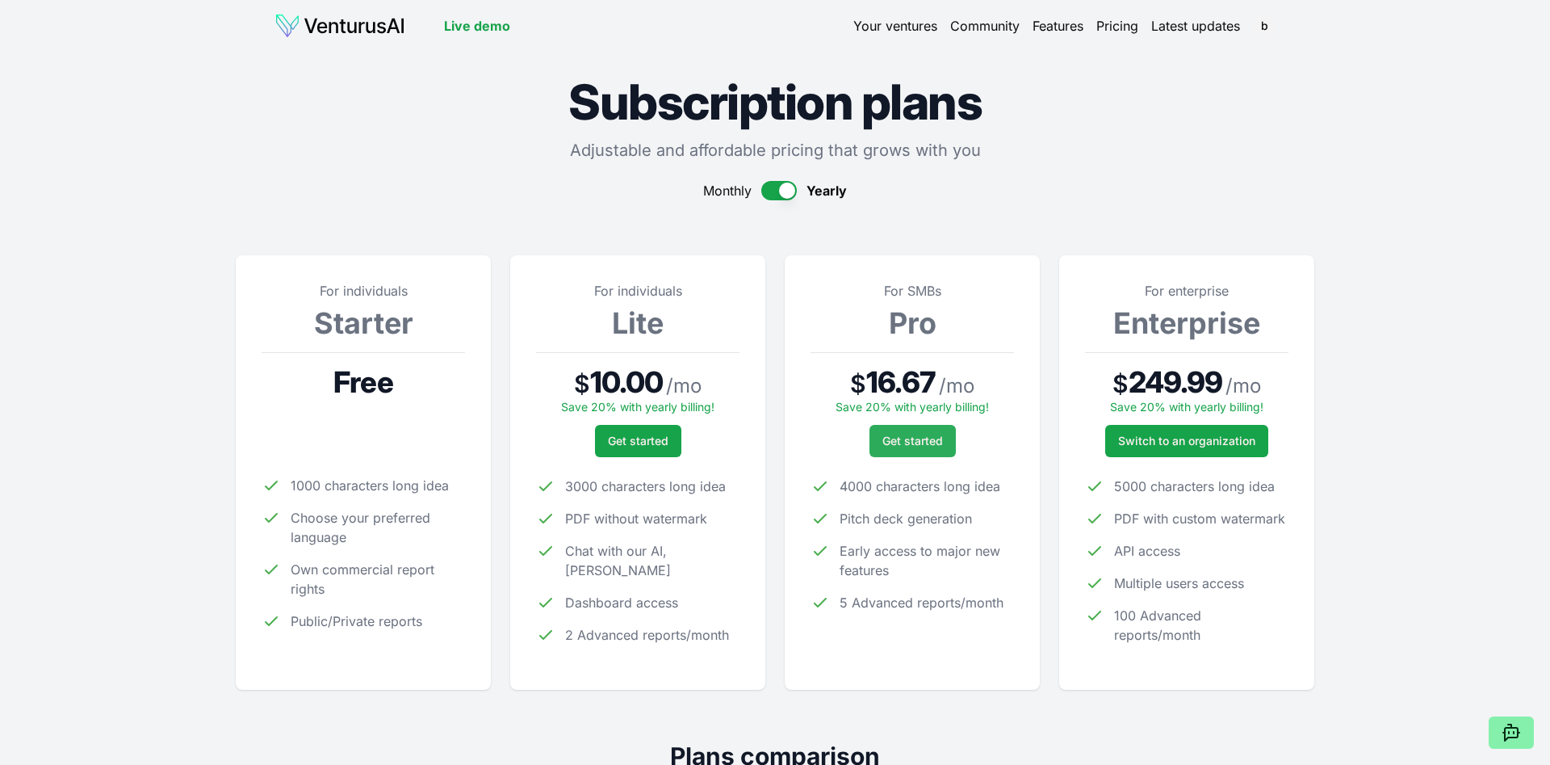
click at [908, 440] on span "Get started" at bounding box center [913, 441] width 61 height 16
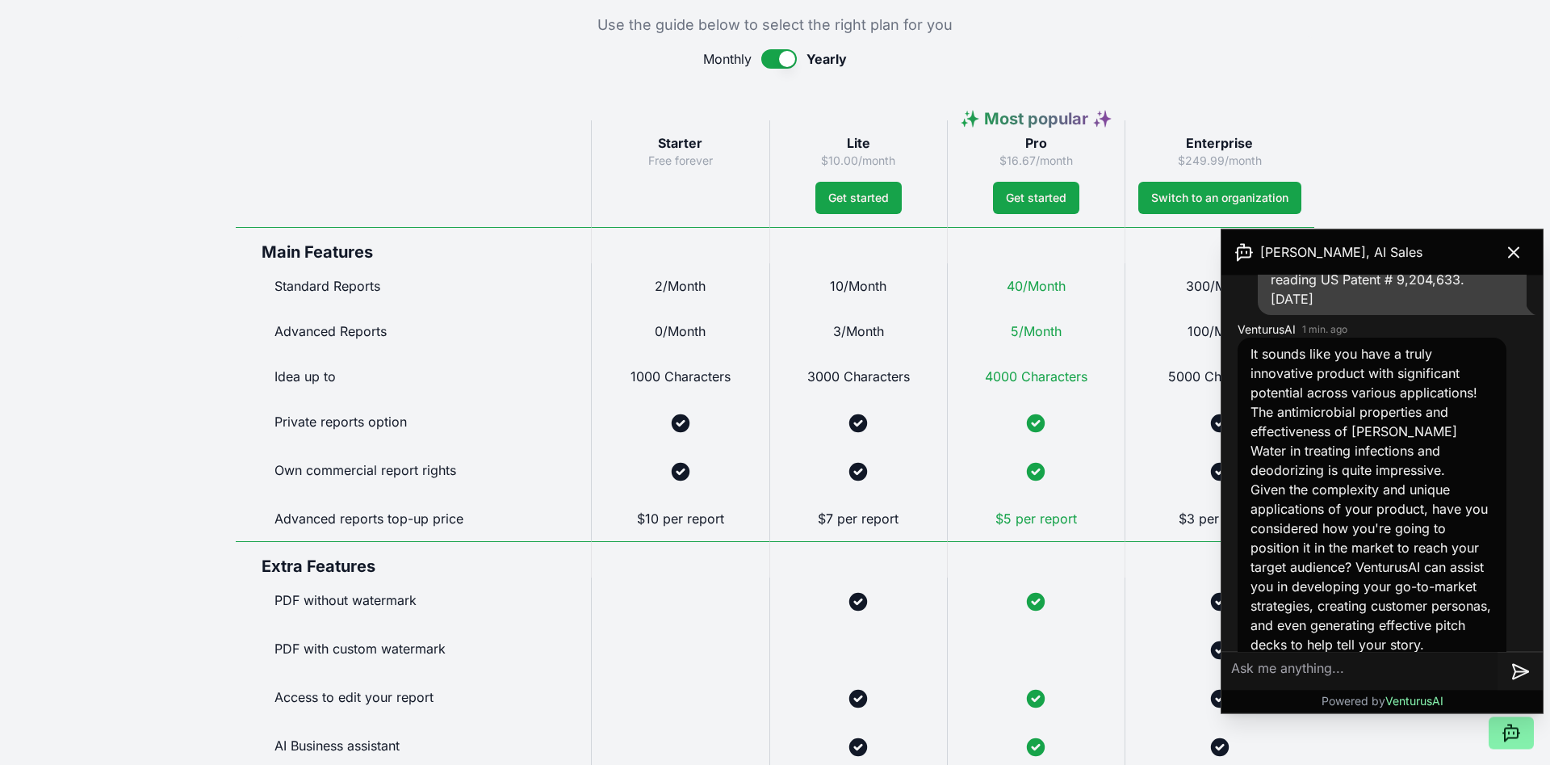
scroll to position [824, 0]
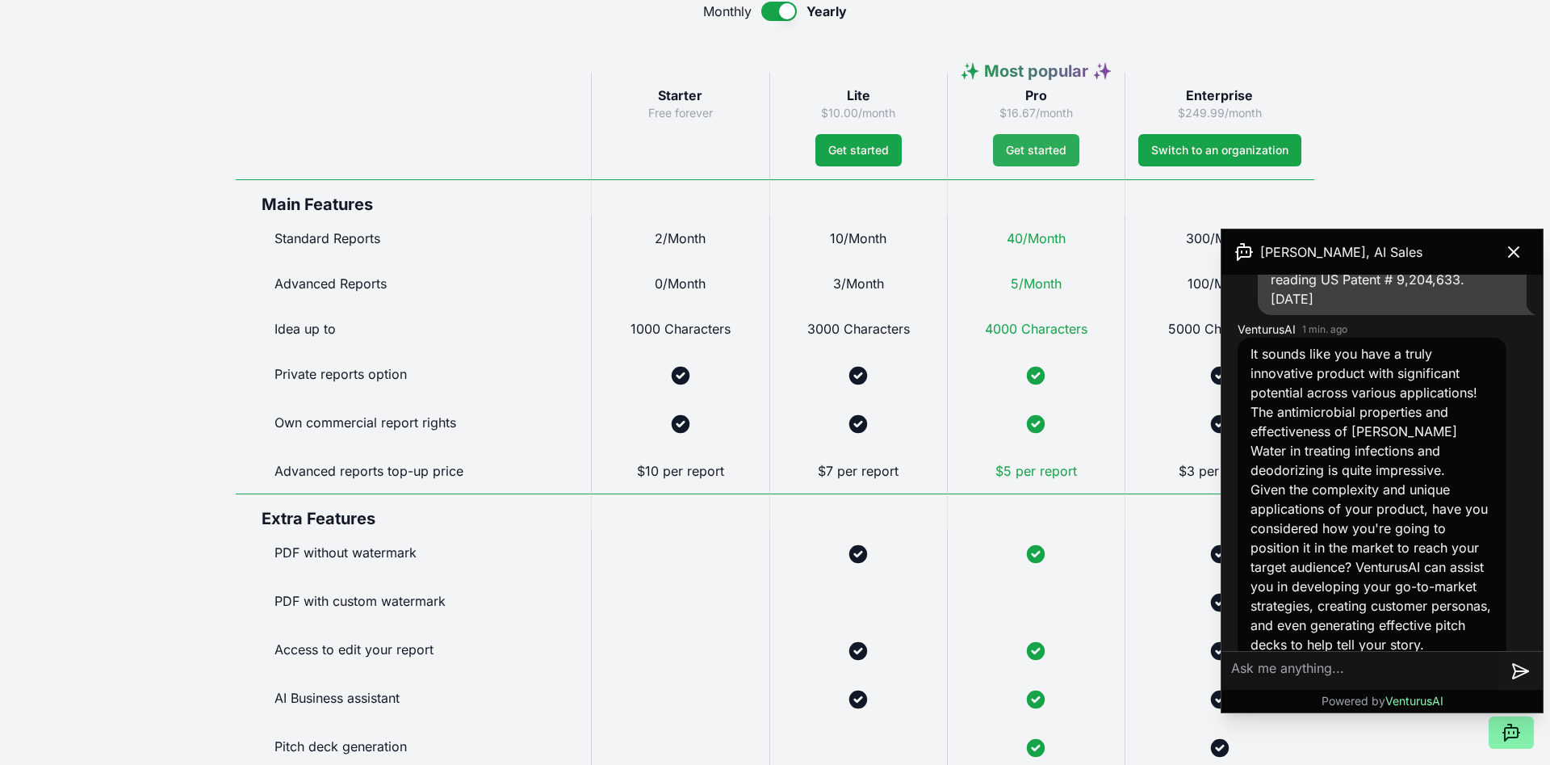
click at [1036, 156] on span "Get started" at bounding box center [1036, 150] width 61 height 16
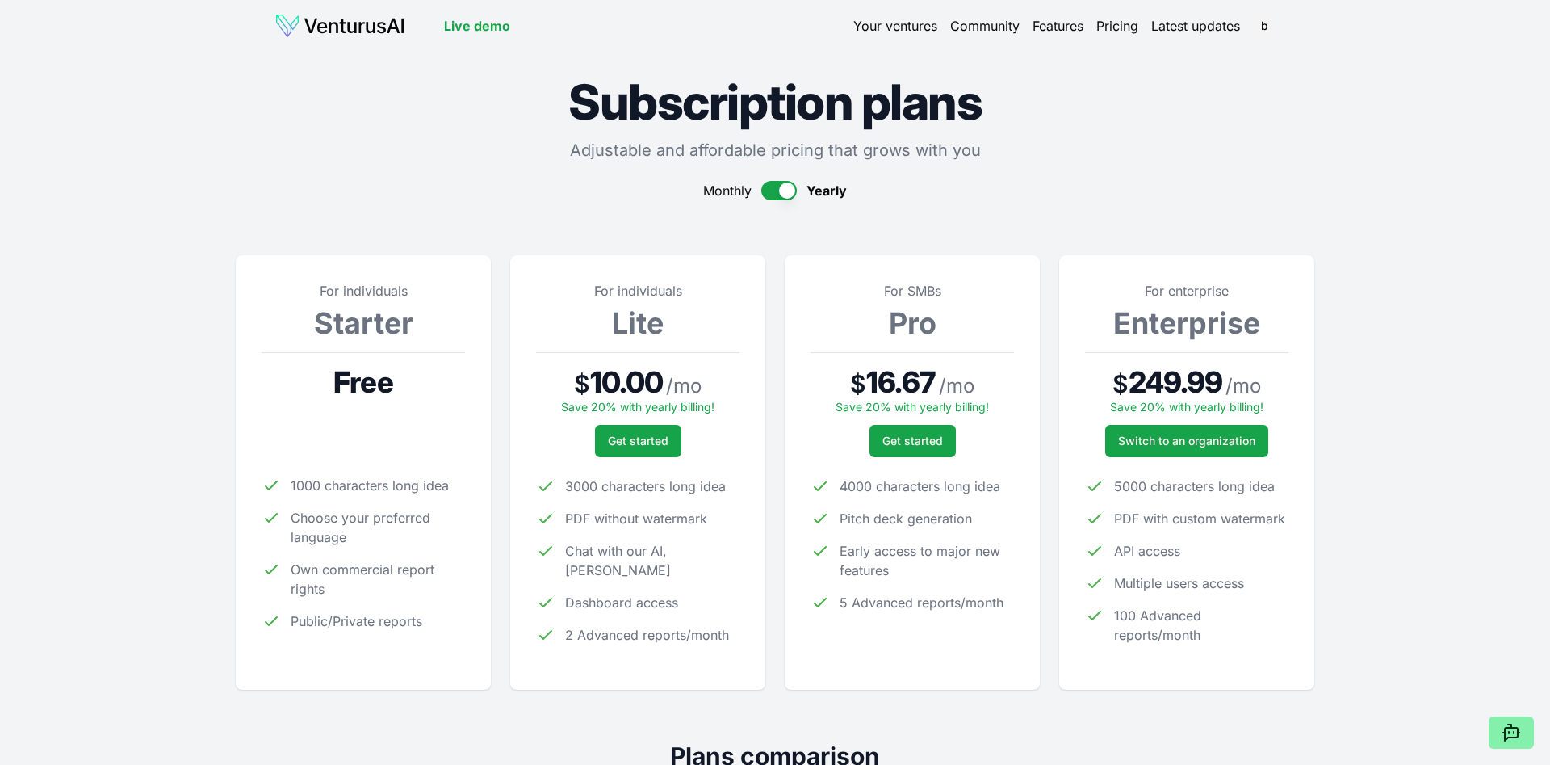
click at [768, 189] on button "button" at bounding box center [779, 190] width 36 height 19
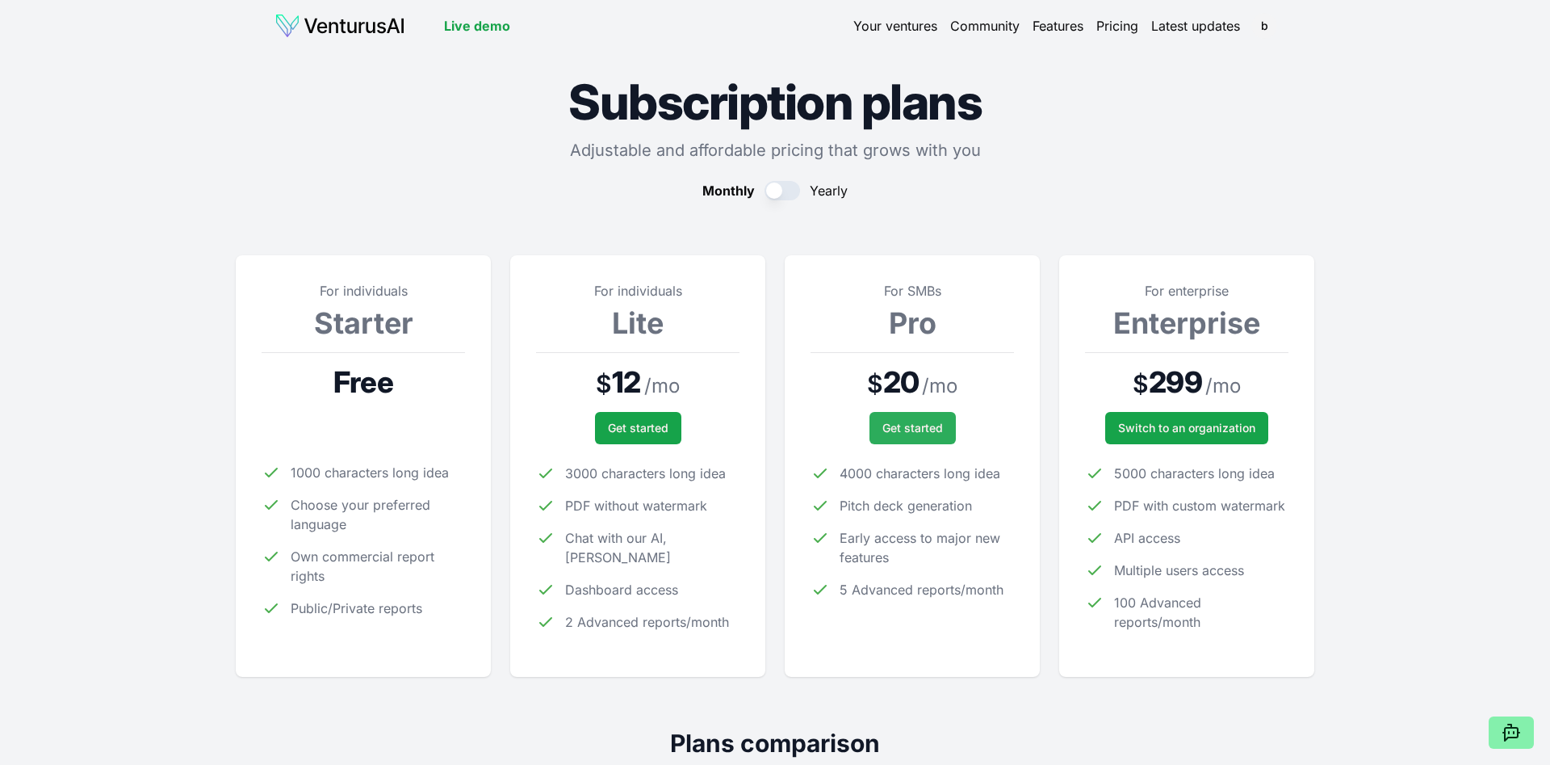
click at [895, 417] on button "Get started" at bounding box center [913, 428] width 86 height 32
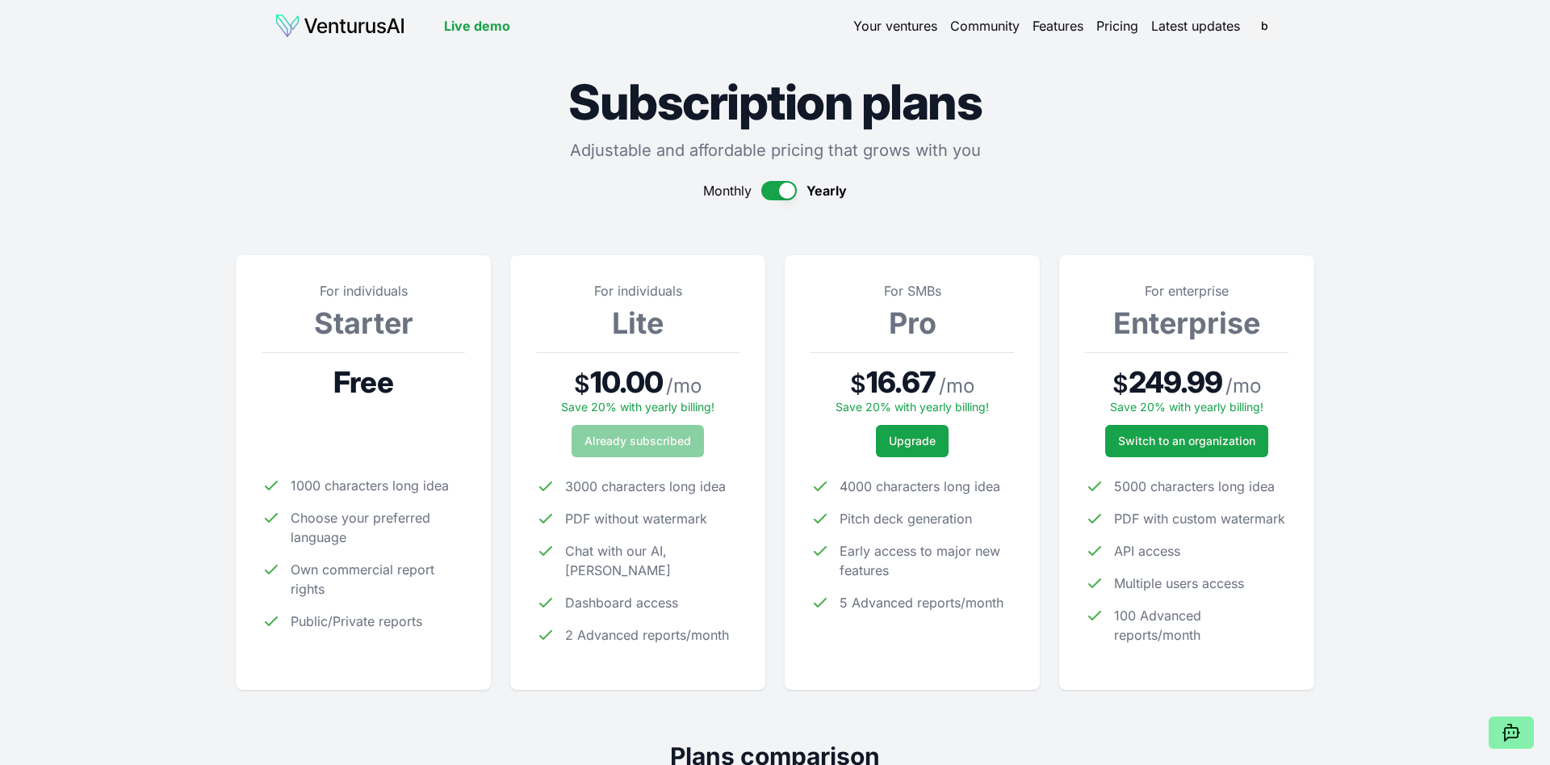
scroll to position [843, 0]
click at [1512, 727] on icon at bounding box center [1511, 733] width 13 height 13
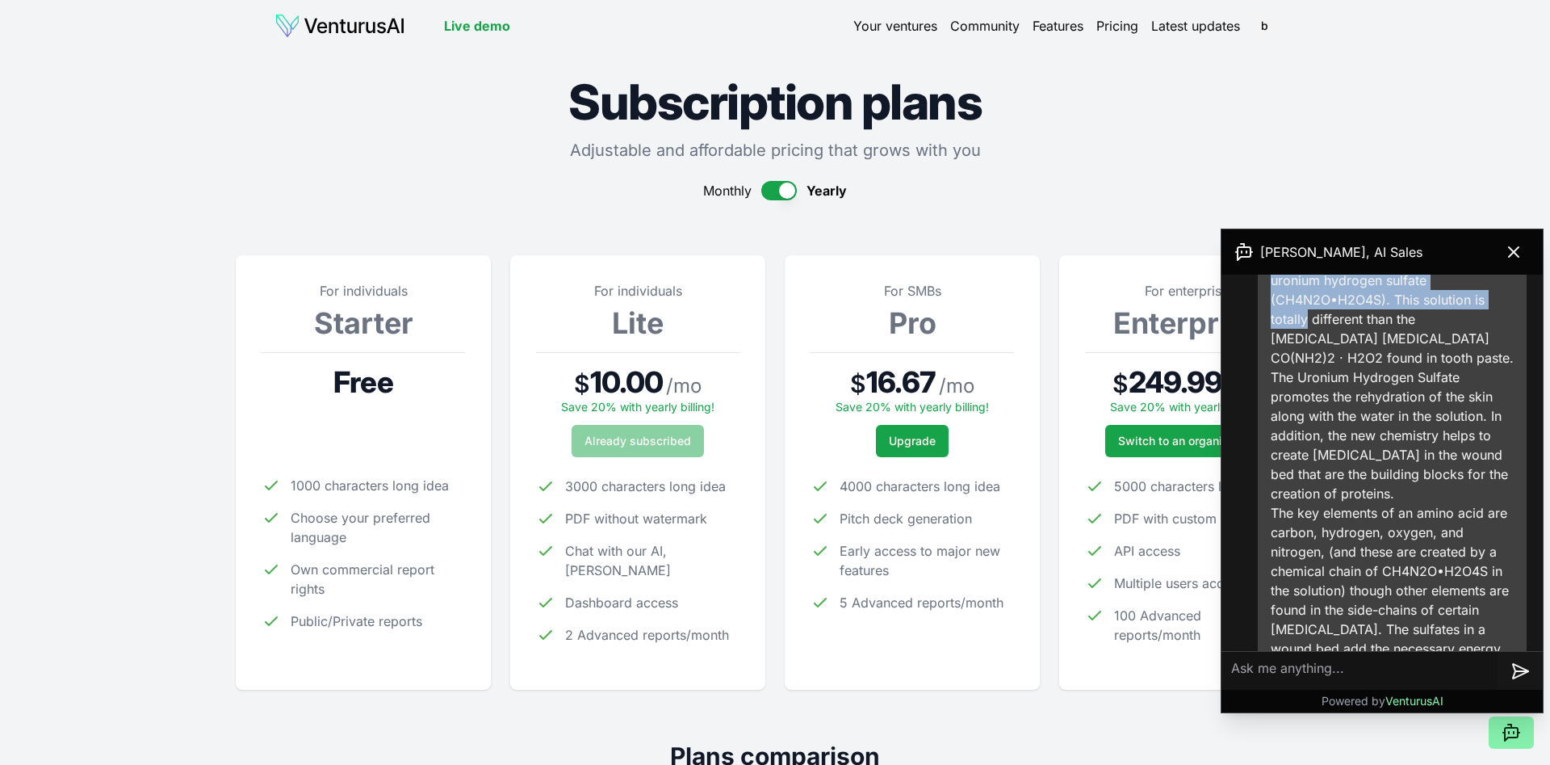
scroll to position [3488, 0]
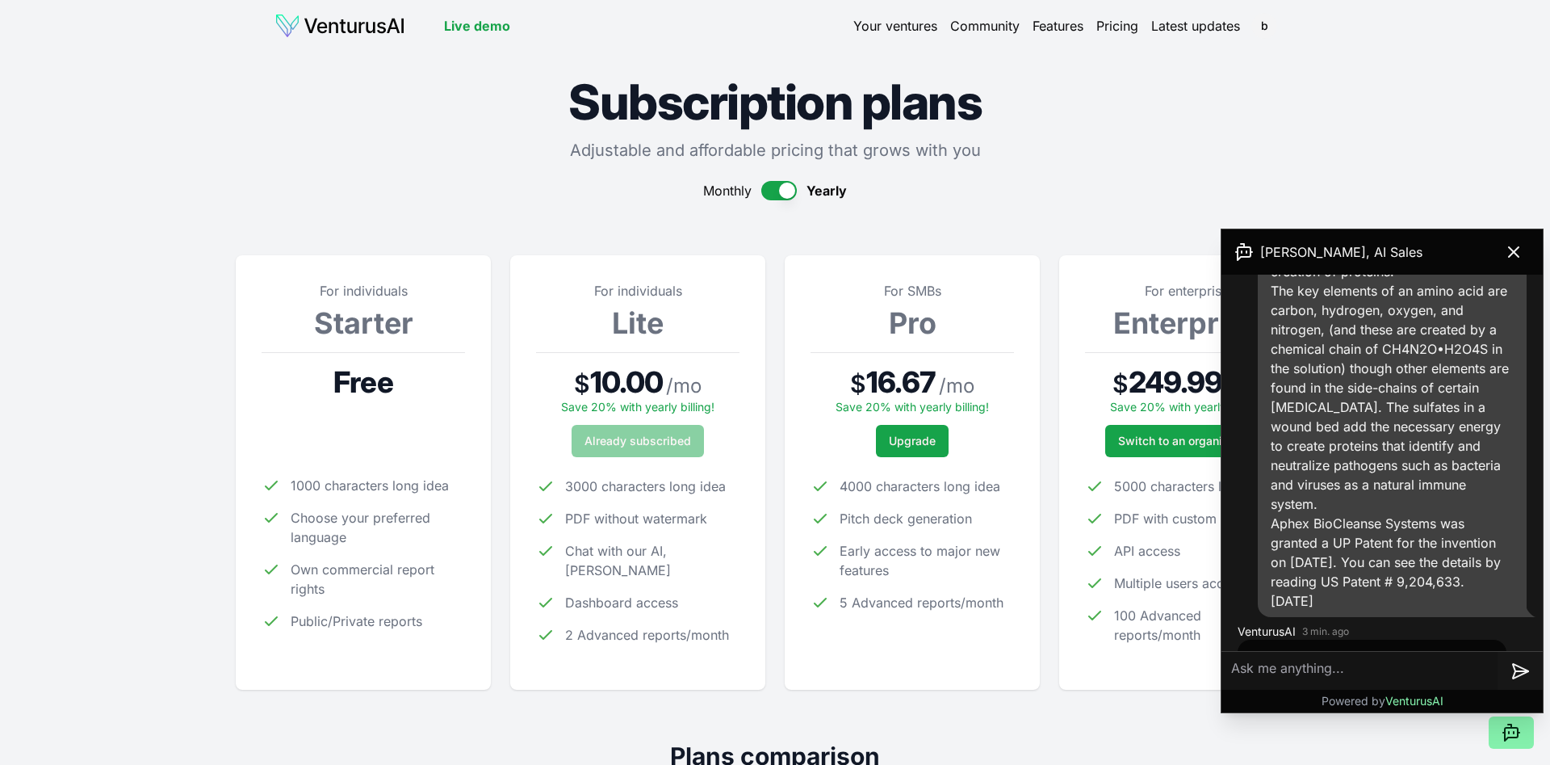
drag, startPoint x: 1272, startPoint y: 343, endPoint x: 1498, endPoint y: 487, distance: 267.9
copy div "The original product HyOn Water Has been patented and was originally designed a…"
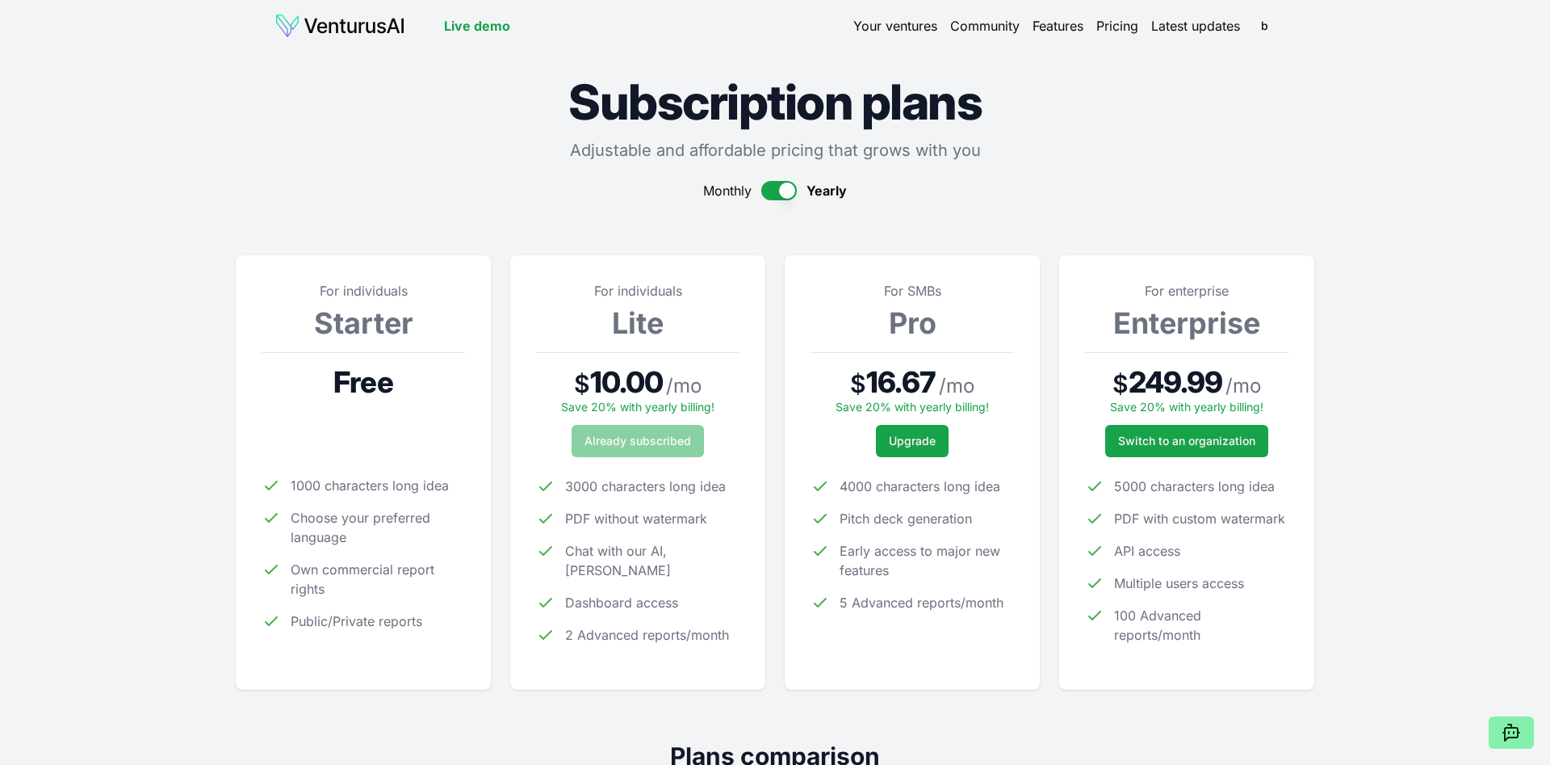
click at [363, 27] on img at bounding box center [340, 26] width 131 height 26
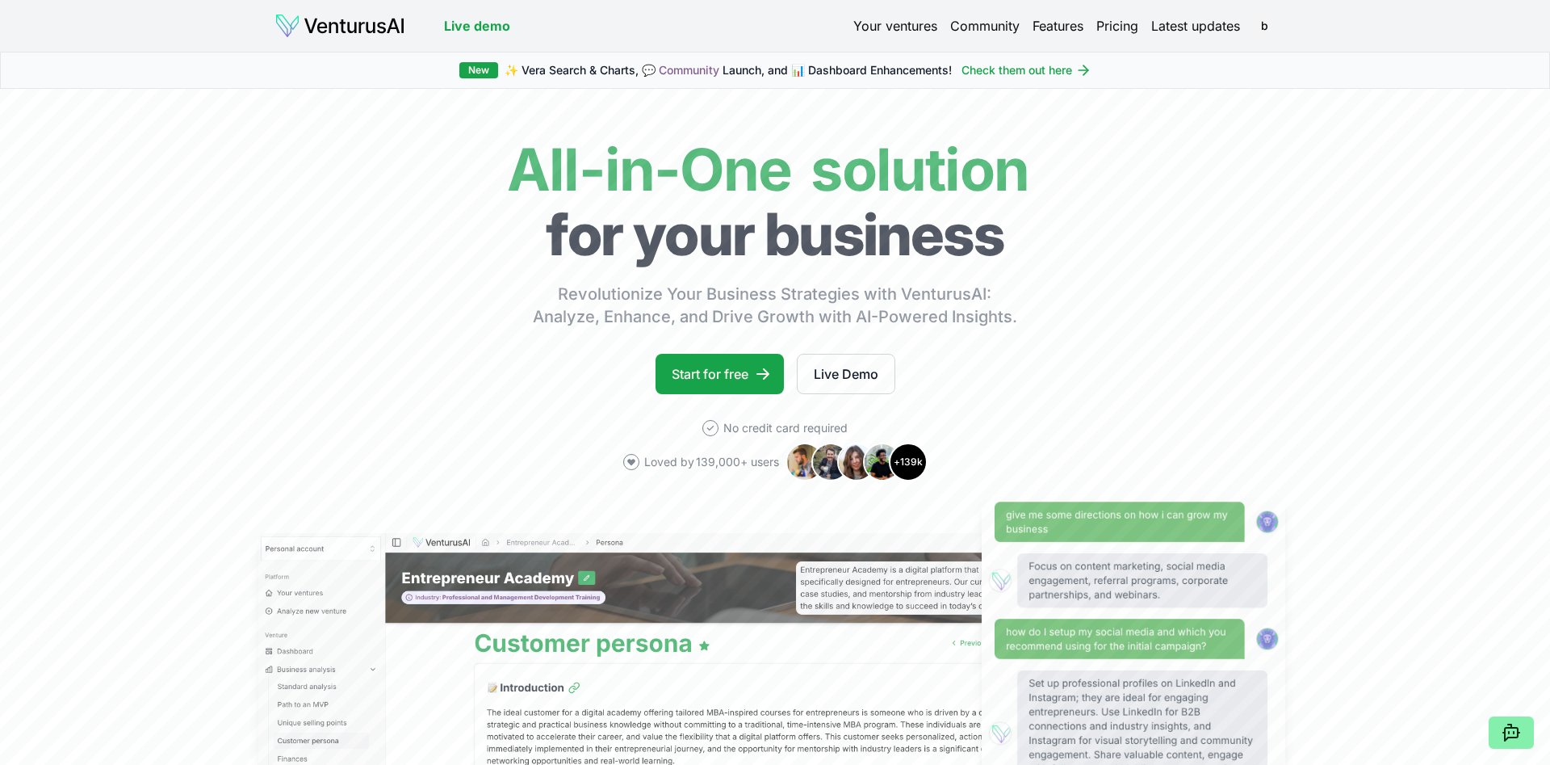
click at [1071, 70] on link "Check them out here" at bounding box center [1027, 70] width 130 height 16
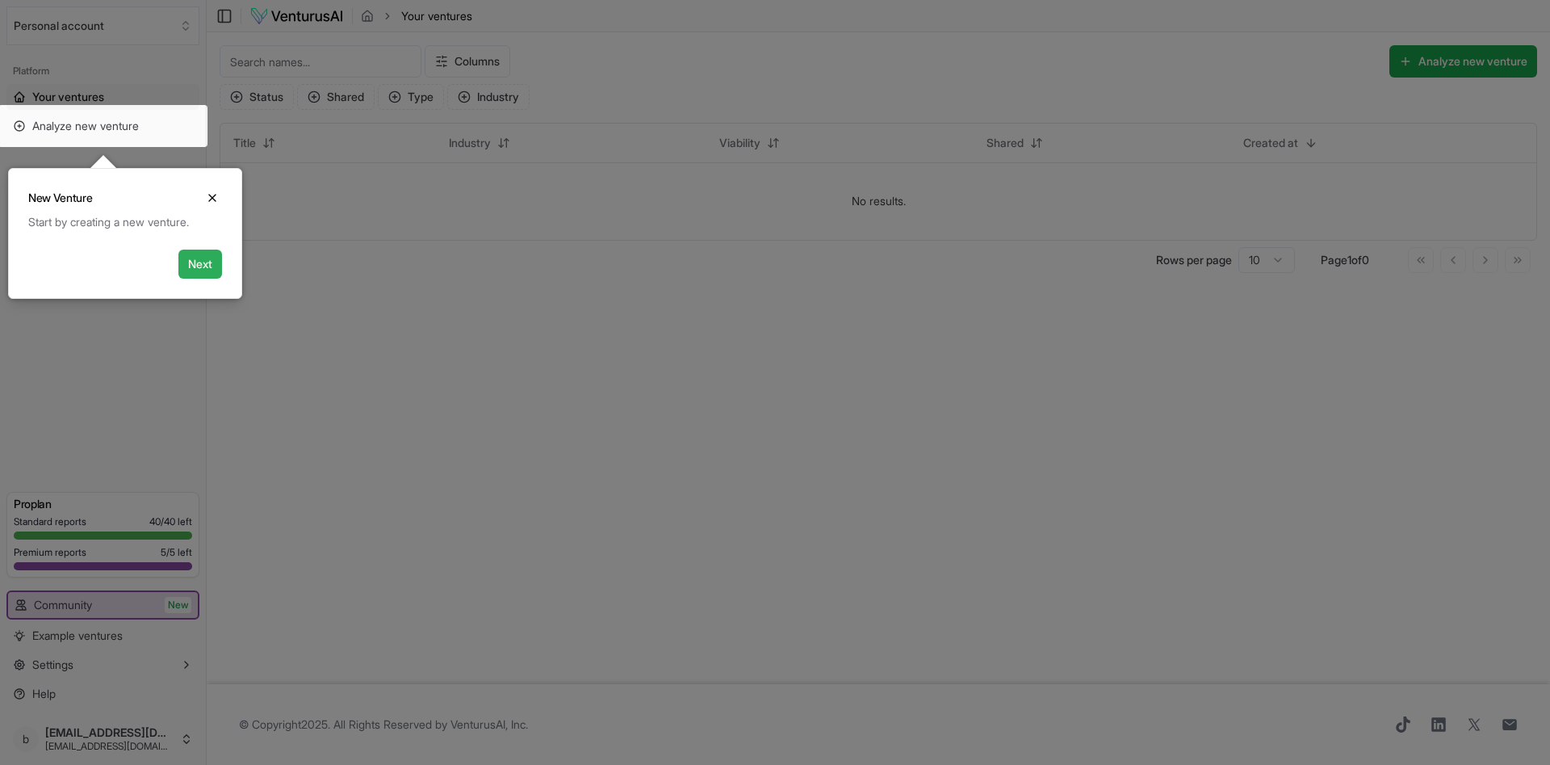
click at [195, 268] on button "Next" at bounding box center [200, 263] width 44 height 29
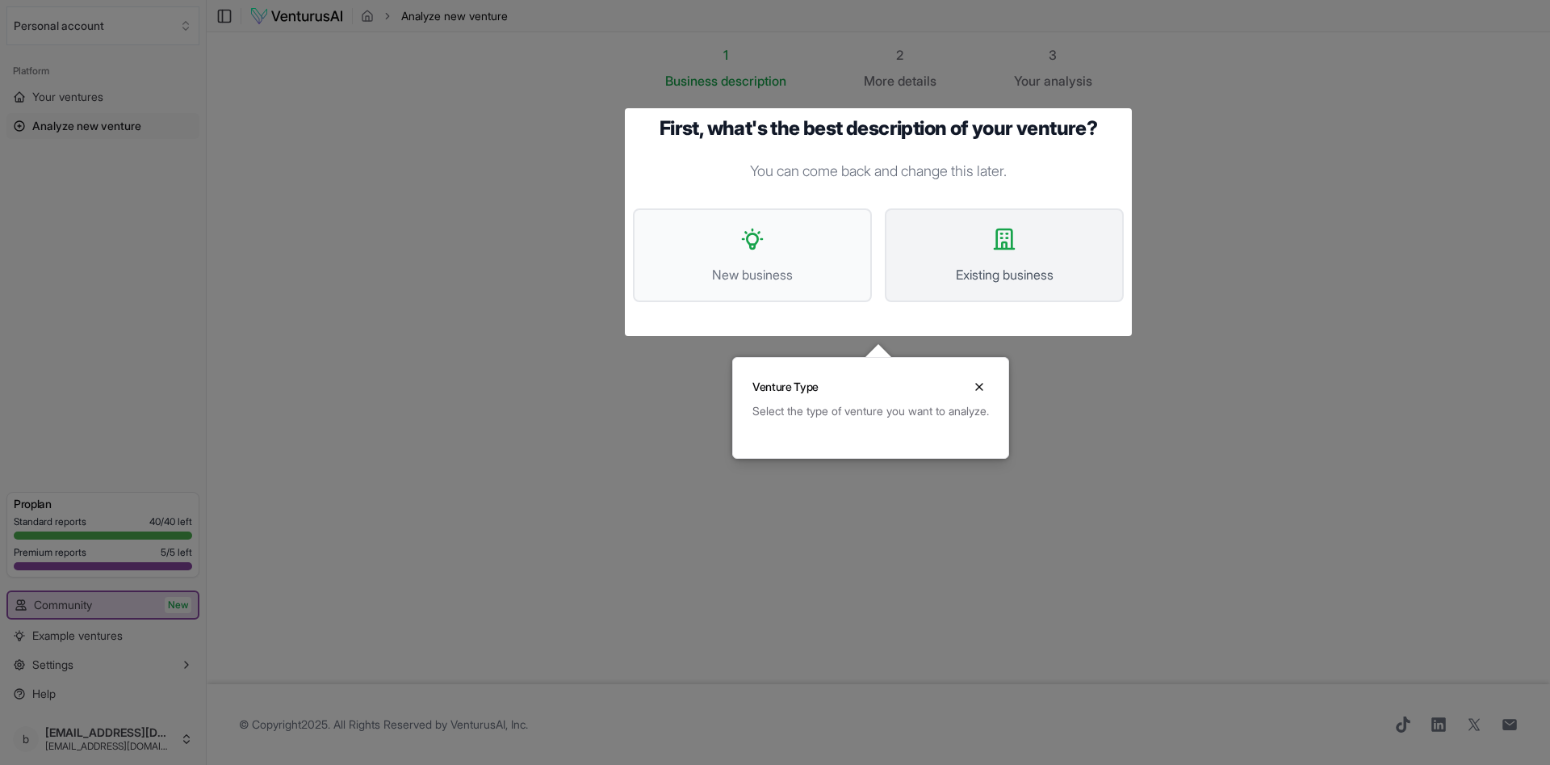
click at [1008, 240] on icon at bounding box center [1005, 239] width 26 height 26
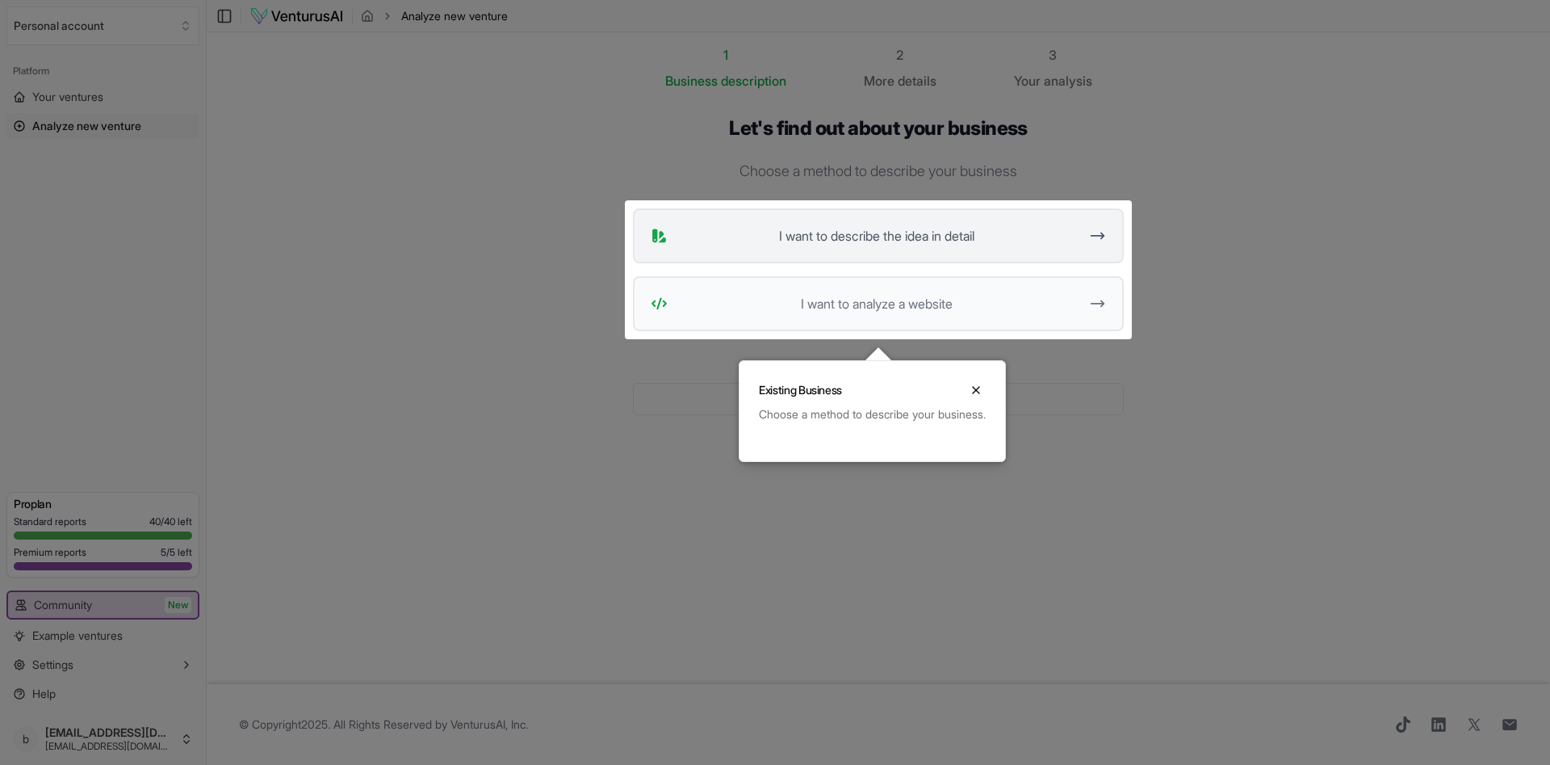
click at [1099, 236] on icon at bounding box center [1097, 236] width 13 height 6
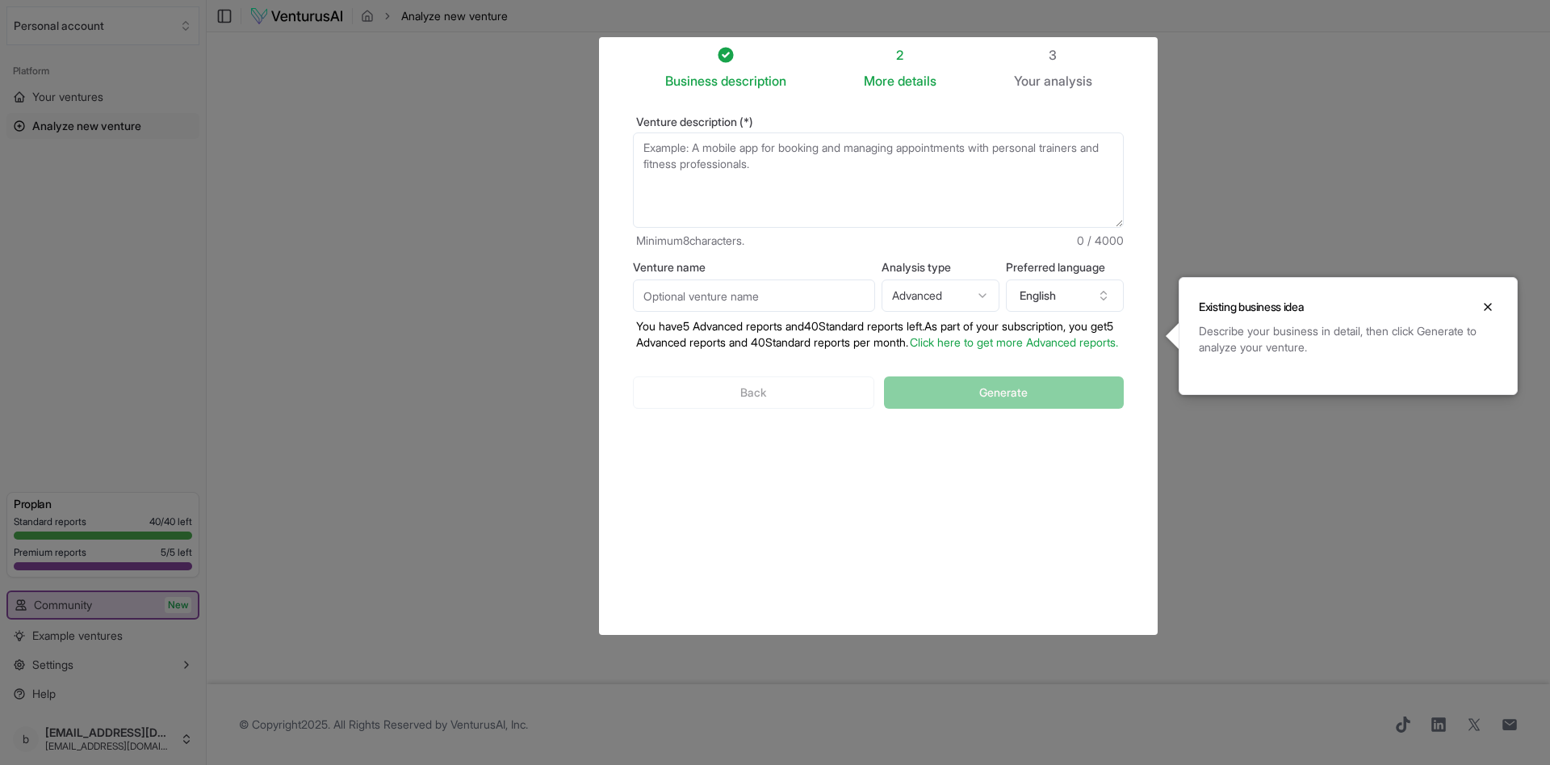
click at [732, 151] on textarea "Venture description (*)" at bounding box center [878, 179] width 491 height 95
paste textarea "The original product [PERSON_NAME] Water Has been patented and was originally d…"
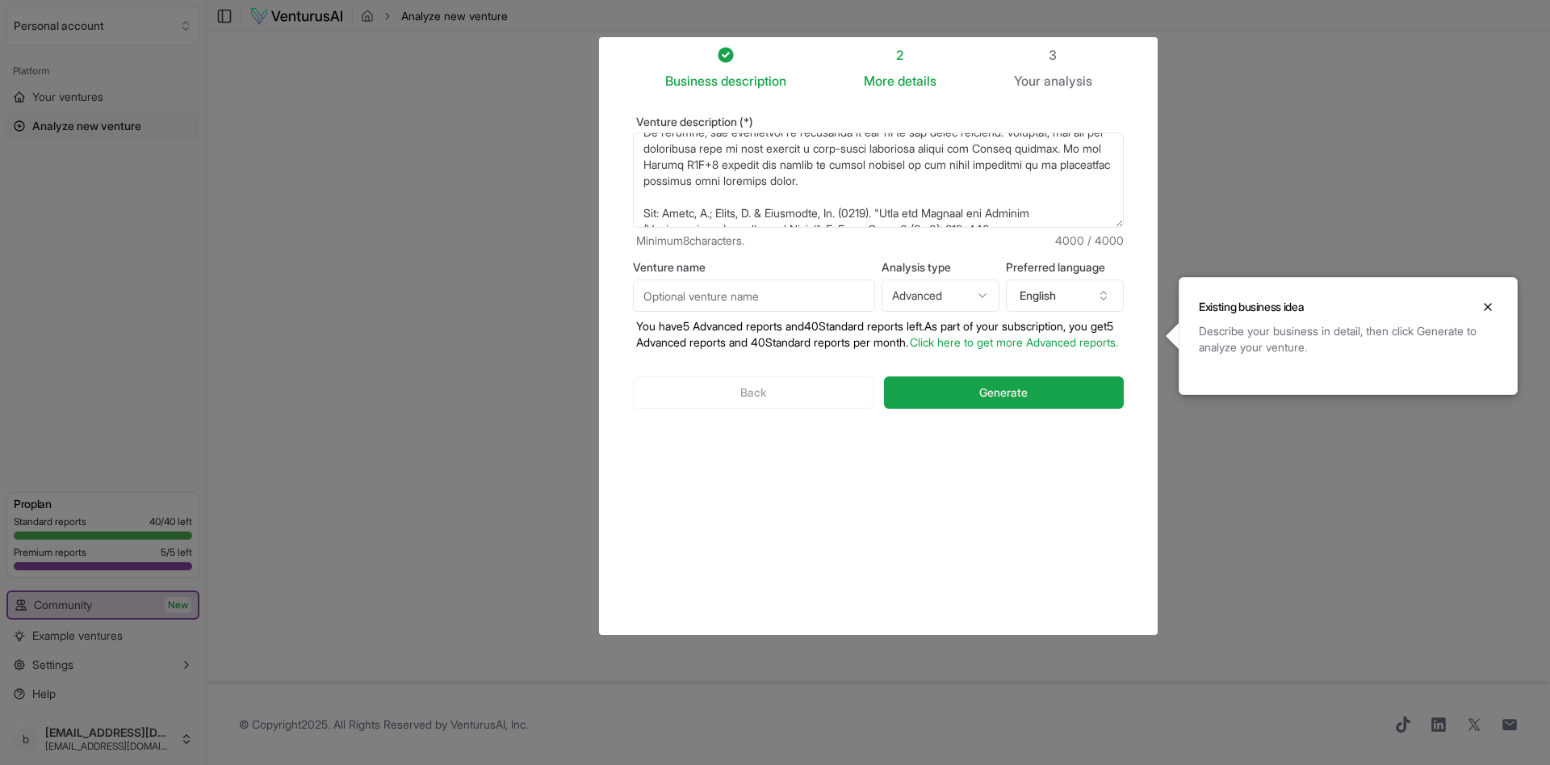
scroll to position [856, 0]
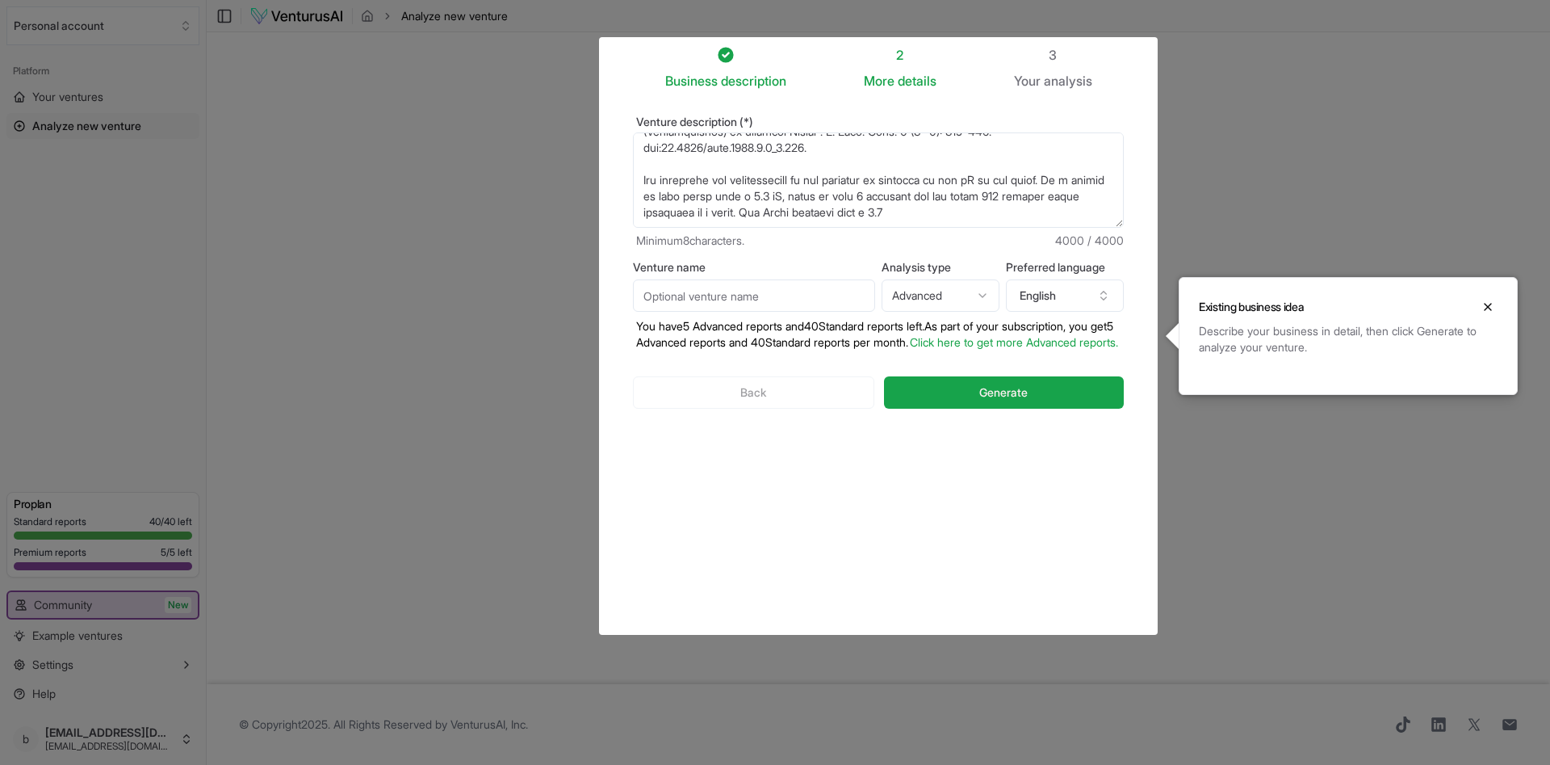
drag, startPoint x: 643, startPoint y: 189, endPoint x: 1193, endPoint y: 250, distance: 554.1
click at [1124, 228] on textarea "Venture description (*)" at bounding box center [878, 179] width 491 height 95
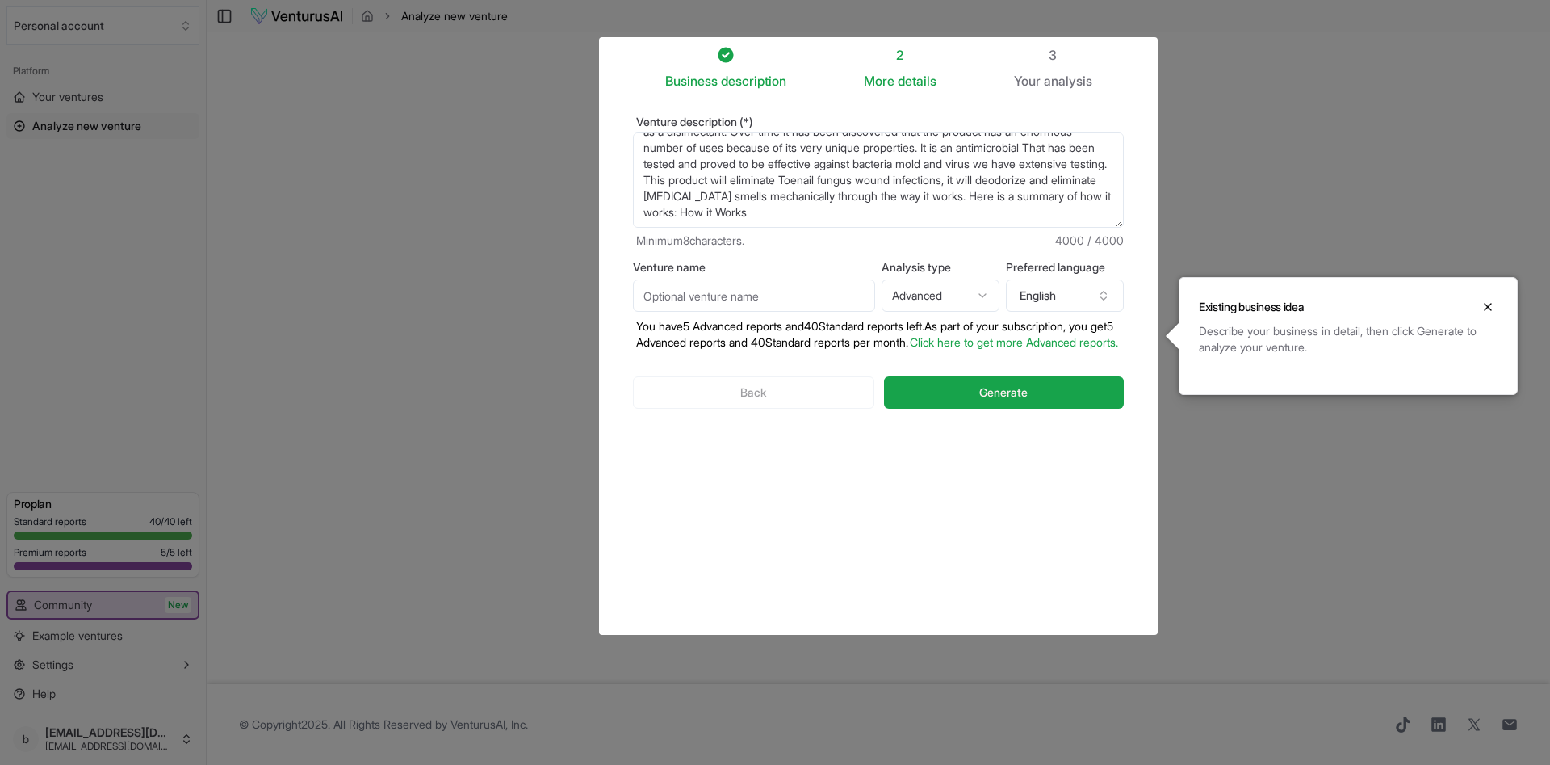
scroll to position [65, 0]
click at [878, 182] on textarea "The original product [PERSON_NAME] Water Has been patented and was originally d…" at bounding box center [878, 179] width 491 height 95
click at [740, 211] on textarea "The original product [PERSON_NAME] Water Has been patented and was originally d…" at bounding box center [878, 179] width 491 height 95
click at [825, 211] on textarea "The original product [PERSON_NAME] Water Has been patented and was originally d…" at bounding box center [878, 179] width 491 height 95
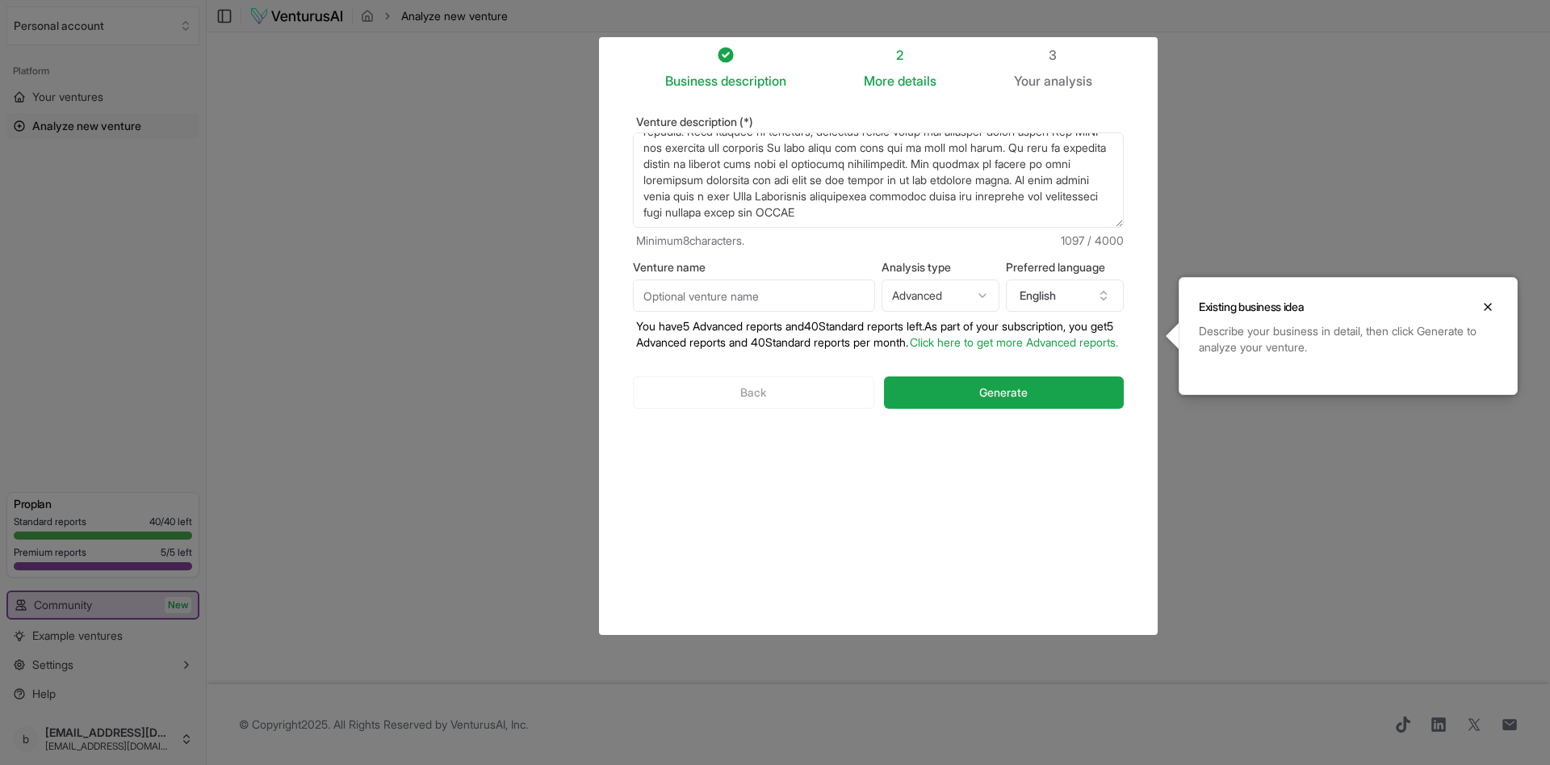
click at [1088, 203] on textarea "Venture description (*)" at bounding box center [878, 179] width 491 height 95
click at [685, 222] on textarea "Venture description (*)" at bounding box center [878, 179] width 491 height 95
click at [912, 220] on textarea "Venture description (*)" at bounding box center [878, 179] width 491 height 95
click at [1088, 217] on textarea "Venture description (*)" at bounding box center [878, 179] width 491 height 95
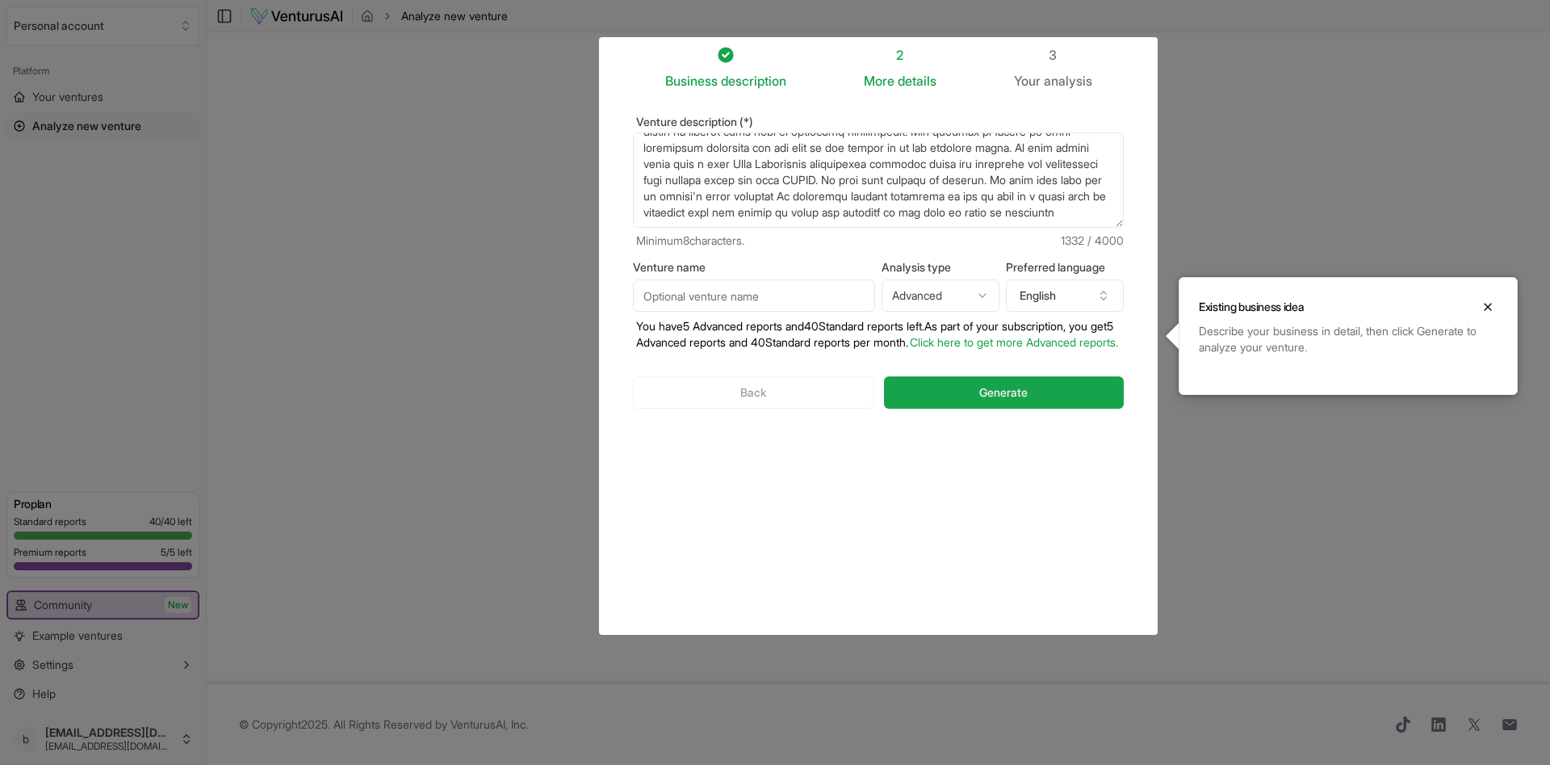
type textarea "The original product [PERSON_NAME] Water Has been patented and was originally d…"
click at [687, 299] on input "Venture name" at bounding box center [754, 295] width 242 height 32
type input "y"
type input "[PERSON_NAME]"
click at [929, 223] on textarea "Venture description (*)" at bounding box center [878, 179] width 491 height 95
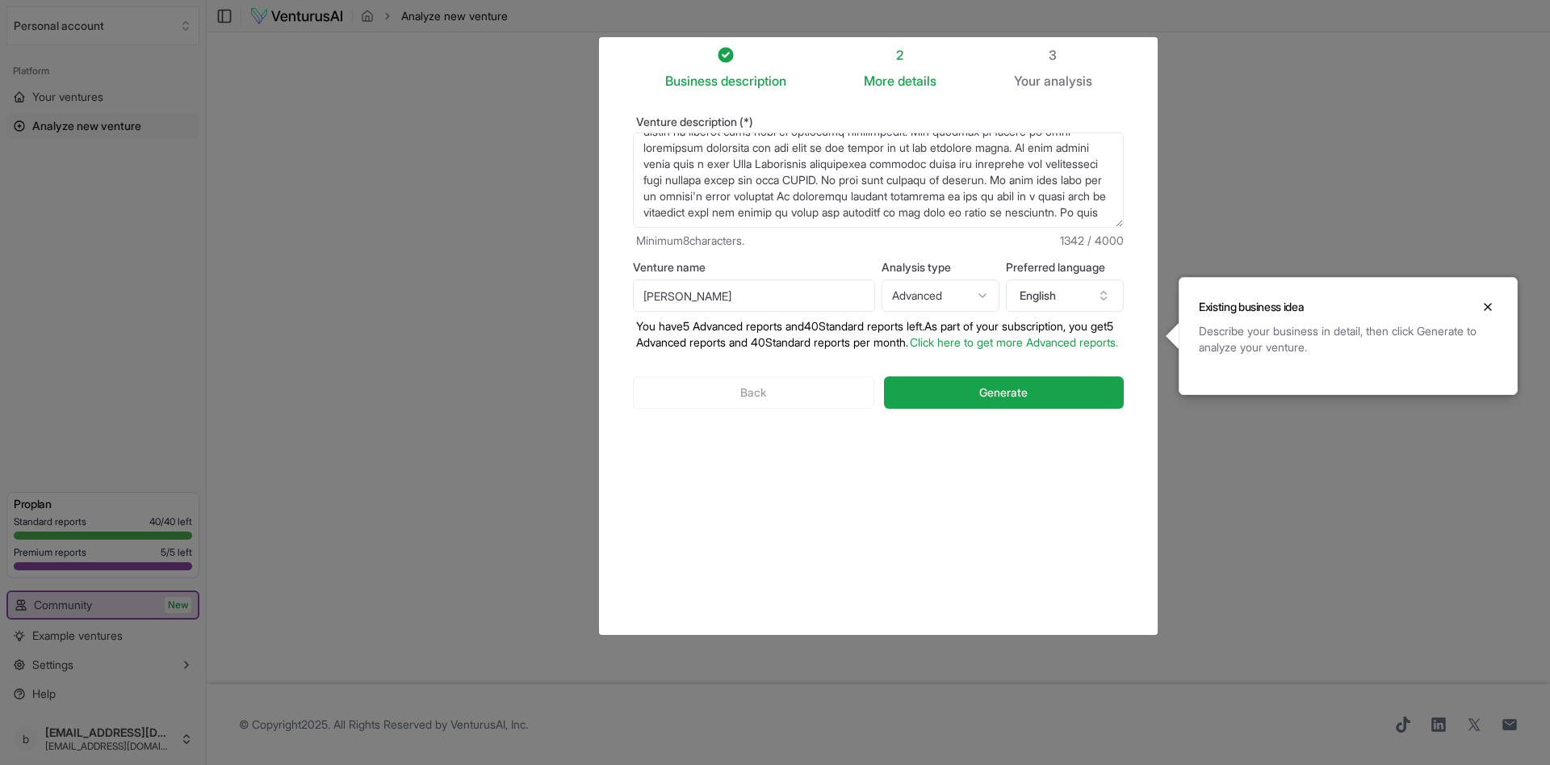
paste textarea "Odor abatement, Lagoon treatment, pet deodorizer, Surface sanitization, antibac…"
click at [967, 166] on textarea "Venture description (*)" at bounding box center [878, 179] width 491 height 95
click at [673, 179] on textarea "Venture description (*)" at bounding box center [878, 179] width 491 height 95
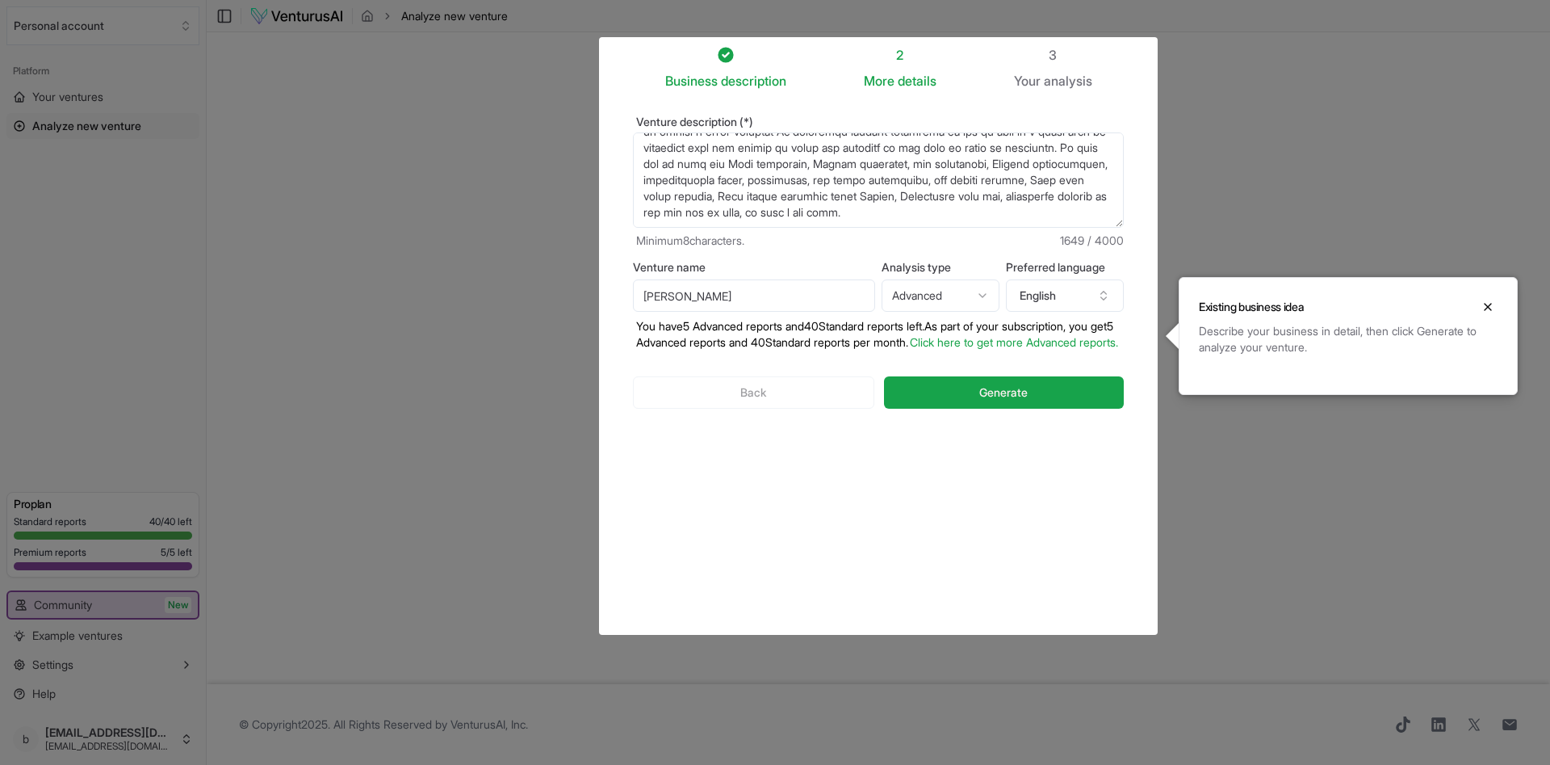
click at [796, 182] on textarea "Venture description (*)" at bounding box center [878, 179] width 491 height 95
click at [1042, 194] on textarea "Venture description (*)" at bounding box center [878, 179] width 491 height 95
click at [724, 210] on textarea "Venture description (*)" at bounding box center [878, 179] width 491 height 95
click at [744, 209] on textarea "Venture description (*)" at bounding box center [878, 179] width 491 height 95
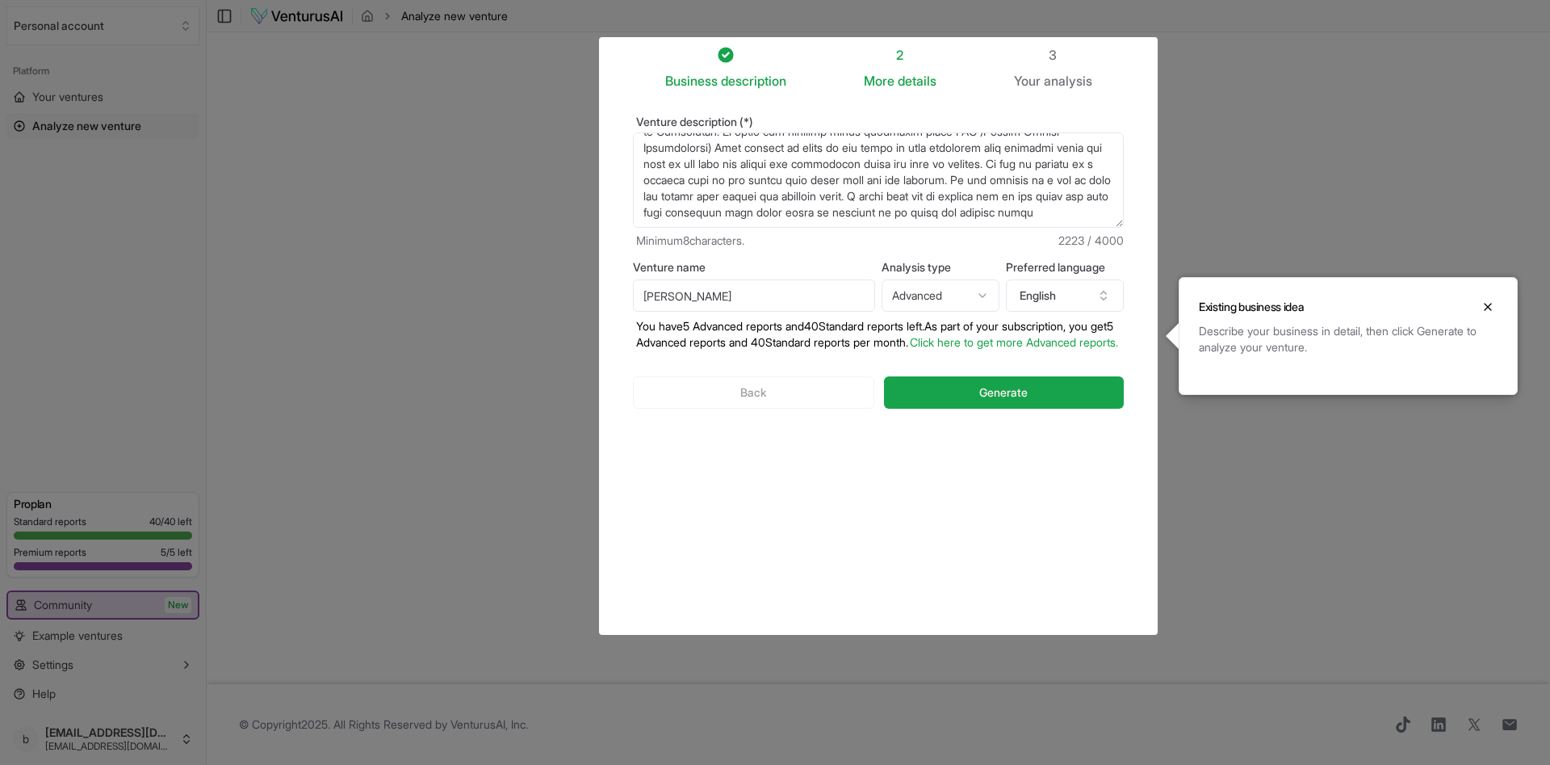
click at [719, 220] on textarea "Venture description (*)" at bounding box center [878, 179] width 491 height 95
click at [1062, 202] on textarea "Venture description (*)" at bounding box center [878, 179] width 491 height 95
click at [677, 218] on textarea "Venture description (*)" at bounding box center [878, 179] width 491 height 95
type textarea "The original product [PERSON_NAME] Water Has been patented and was originally d…"
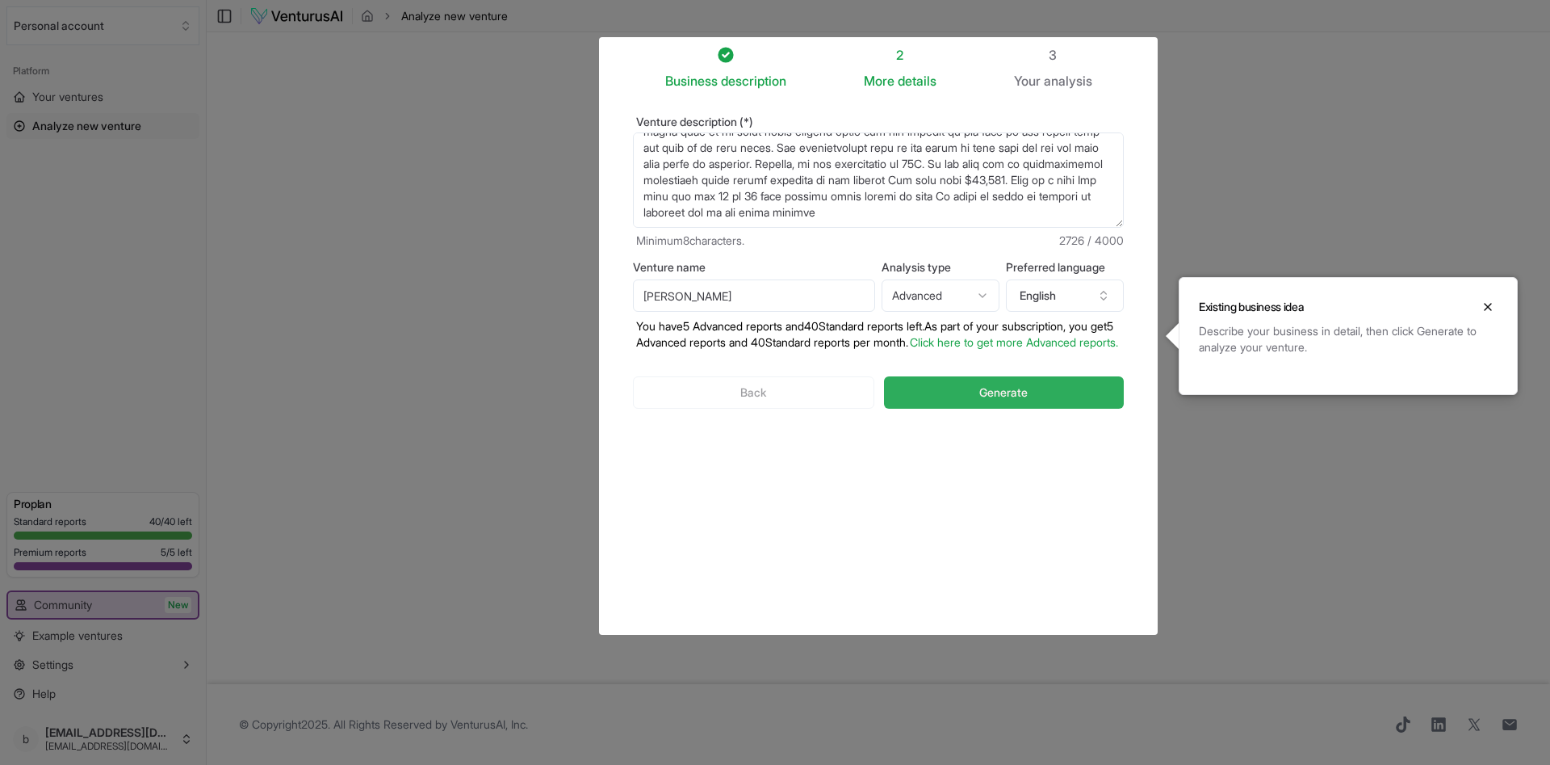
click at [1009, 400] on span "Generate" at bounding box center [1003, 392] width 48 height 16
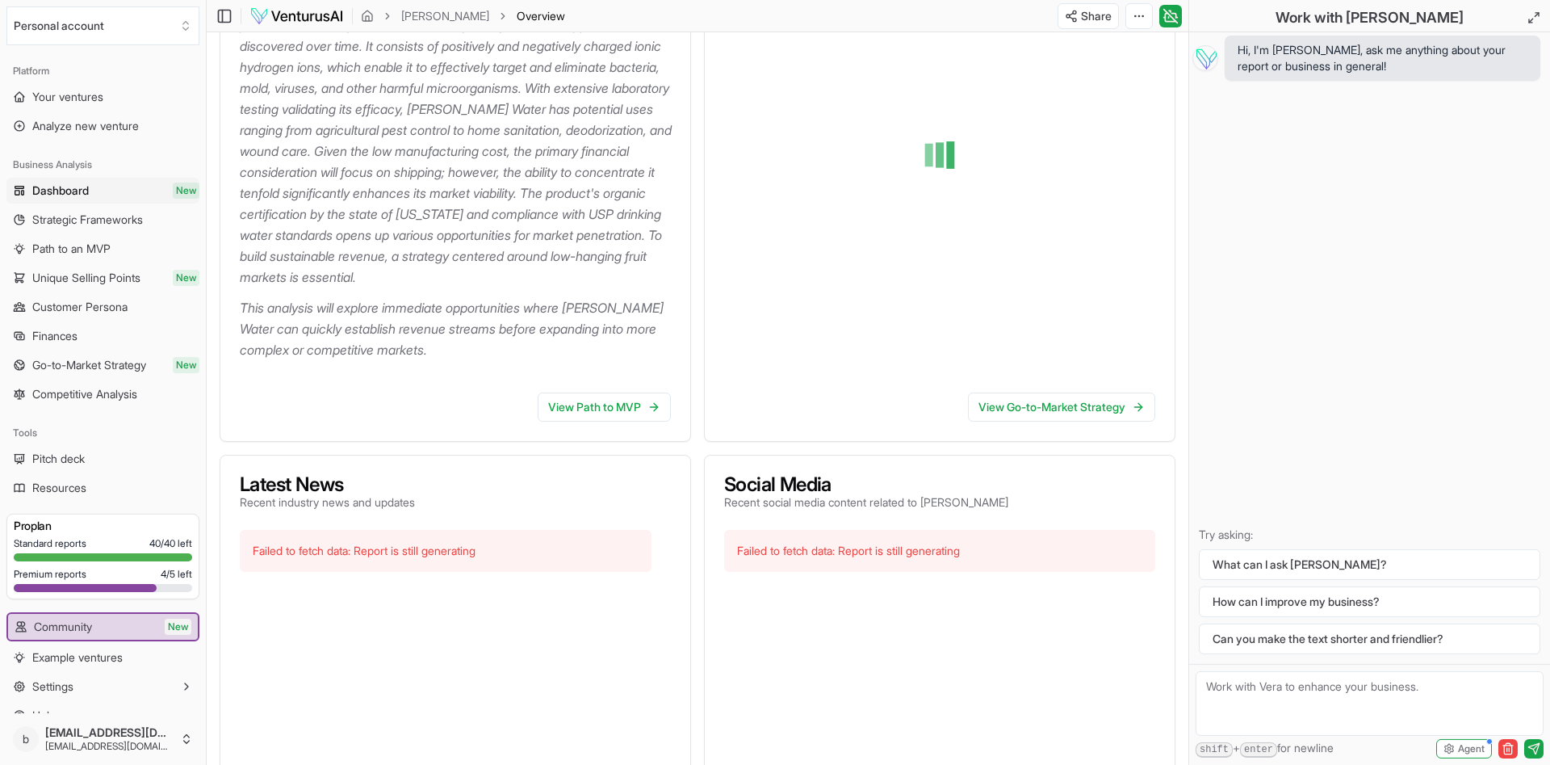
scroll to position [329, 0]
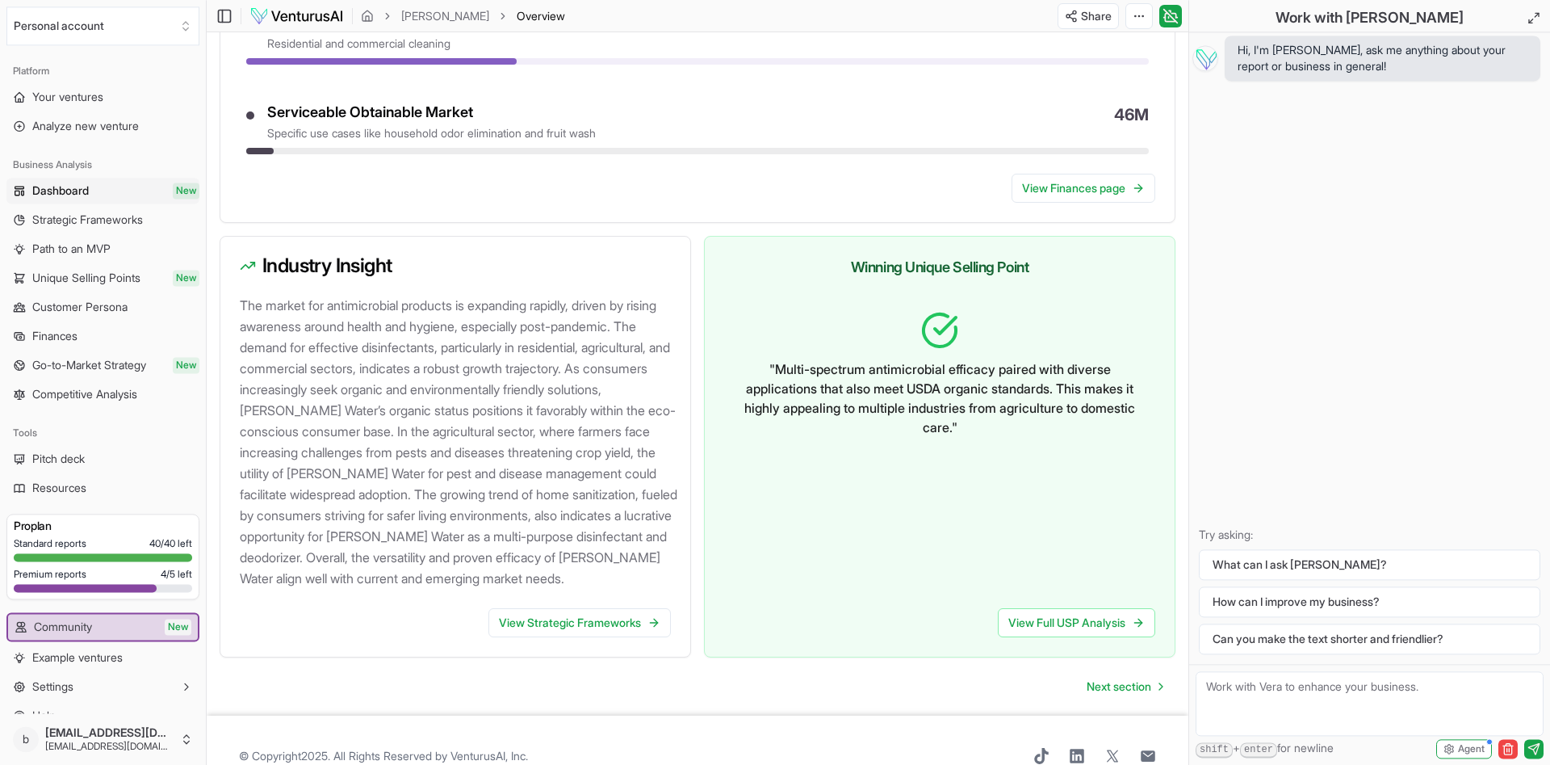
scroll to position [1622, 0]
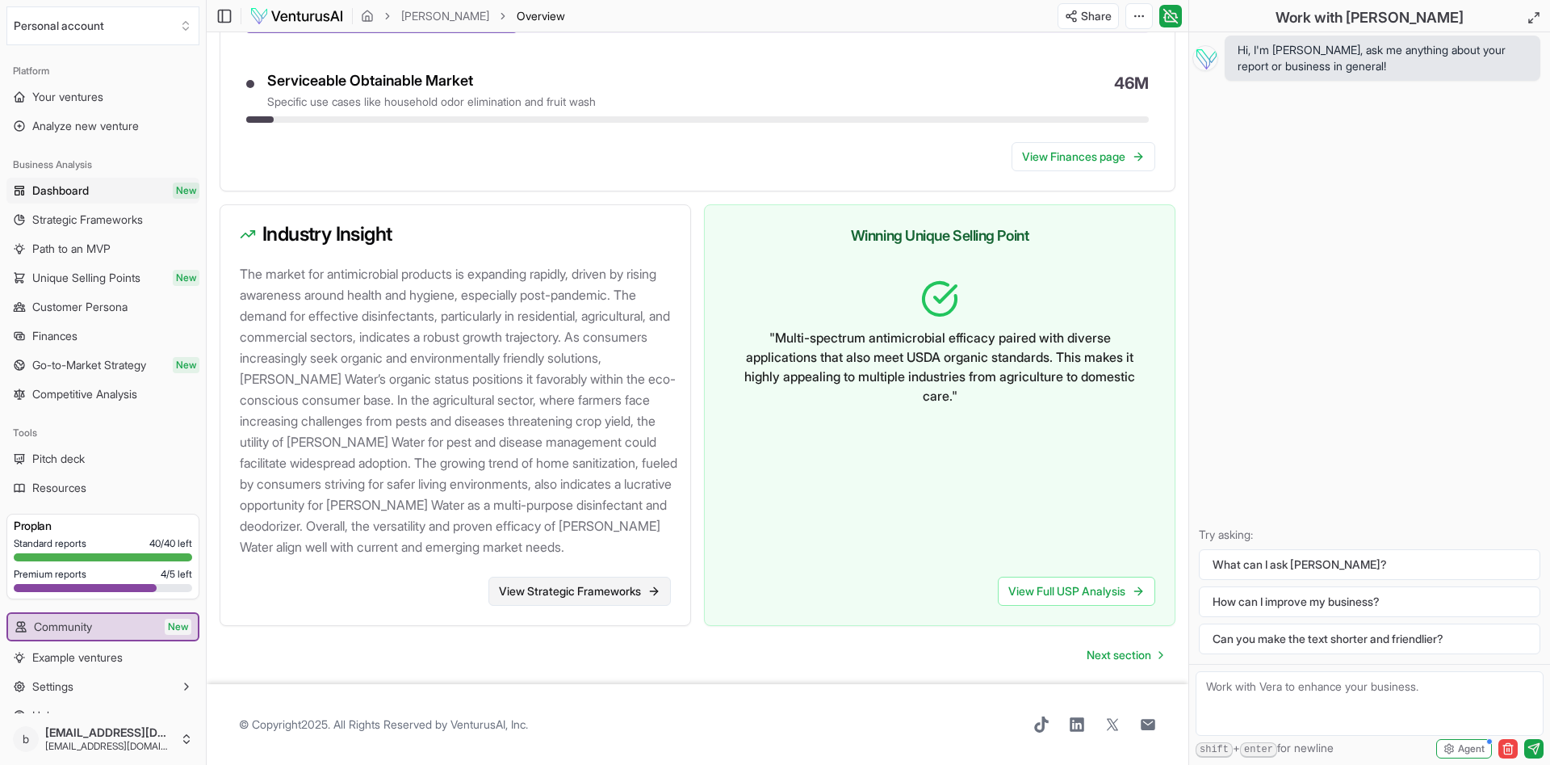
click at [636, 593] on link "View Strategic Frameworks" at bounding box center [579, 590] width 182 height 29
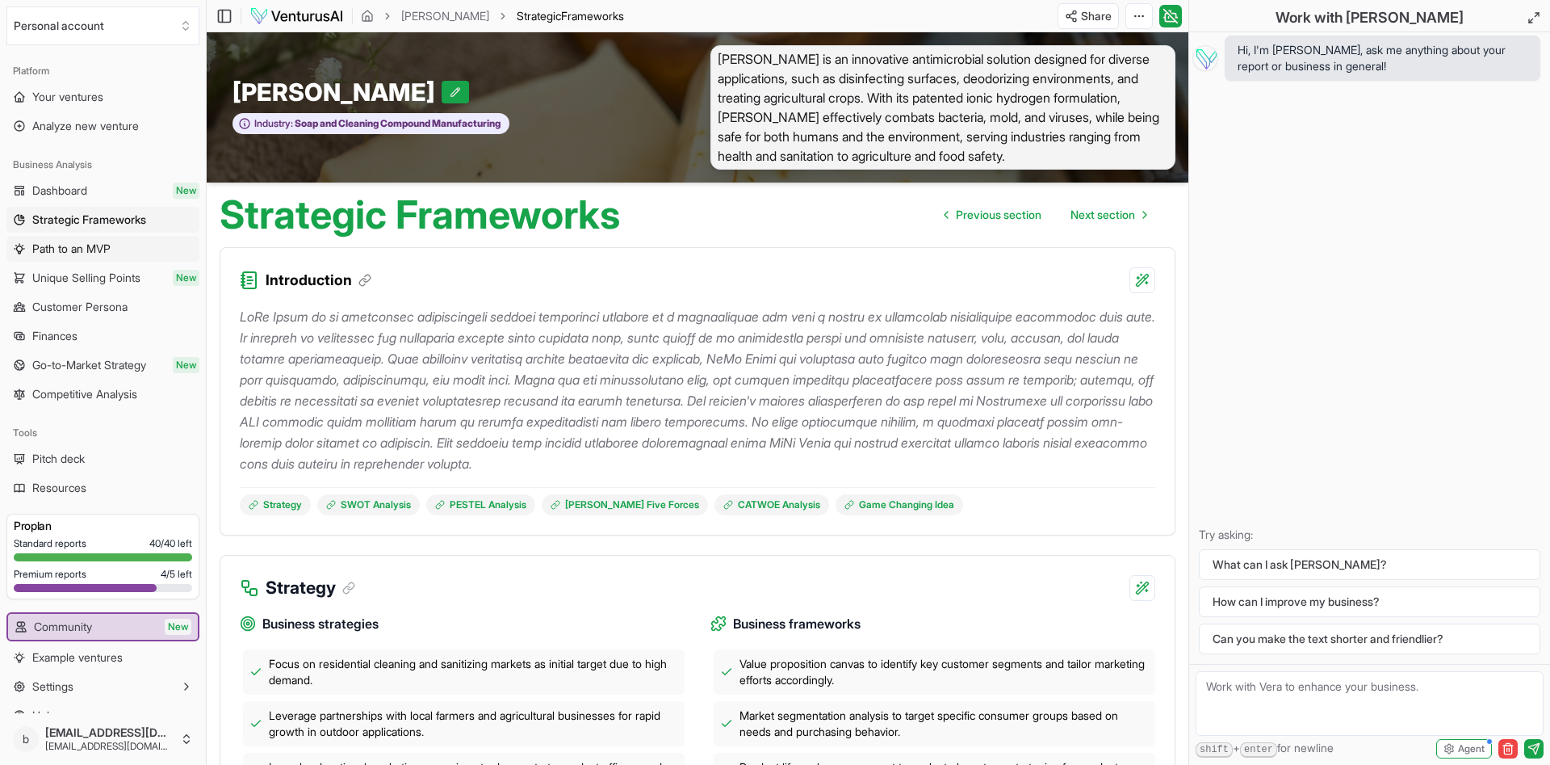
click at [76, 249] on span "Path to an MVP" at bounding box center [71, 249] width 78 height 16
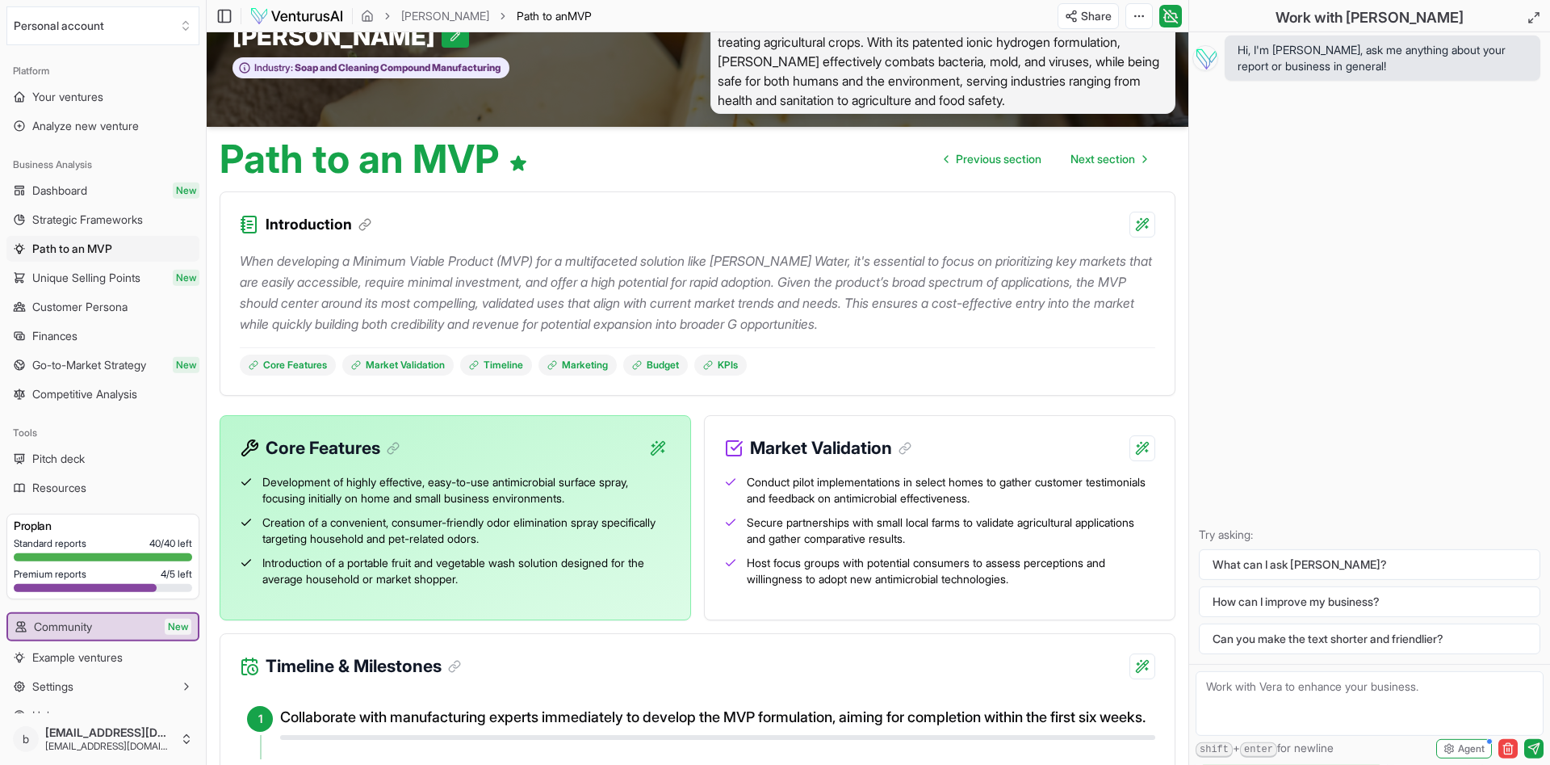
scroll to position [82, 0]
